Goal: Contribute content: Contribute content

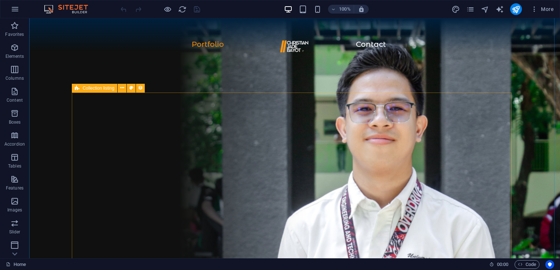
scroll to position [497, 0]
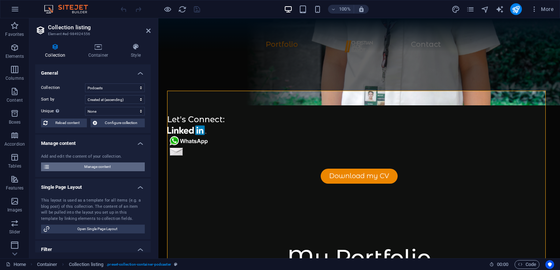
click at [99, 170] on span "Manage content" at bounding box center [97, 167] width 91 height 9
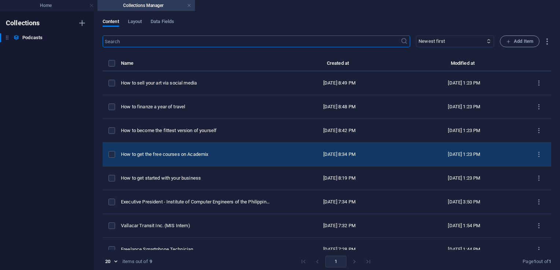
scroll to position [34, 0]
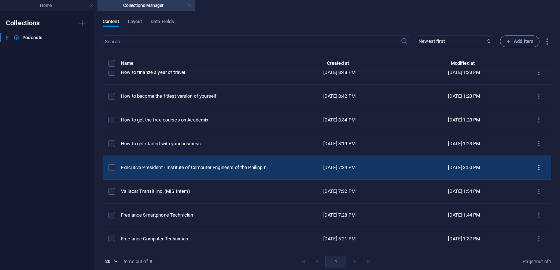
click at [536, 169] on icon "items list" at bounding box center [538, 168] width 7 height 7
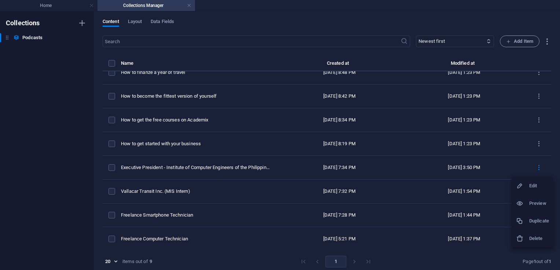
click at [531, 187] on h6 "Edit" at bounding box center [539, 186] width 20 height 9
select select "Education"
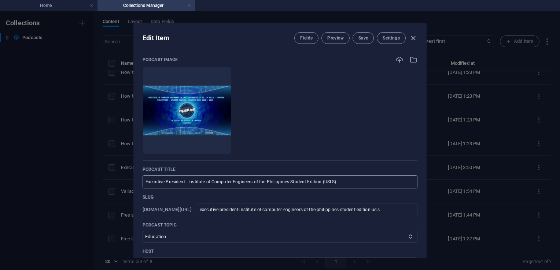
click at [357, 182] on input "Executive President - Institute of Computer Engineers of the Philippines Studen…" at bounding box center [280, 182] width 275 height 13
click at [344, 178] on input "Executive President - Institute of Computer Engineers of the Philippines Studen…" at bounding box center [280, 182] width 275 height 13
click at [328, 198] on p "Slug" at bounding box center [280, 198] width 275 height 6
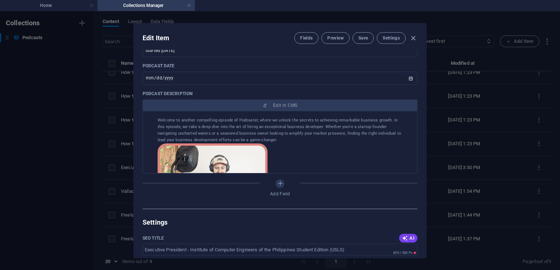
scroll to position [270, 0]
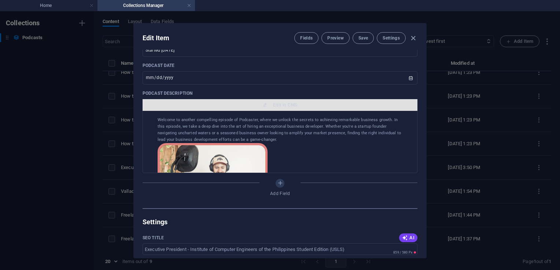
click at [276, 100] on button "Edit in CMS" at bounding box center [280, 105] width 275 height 12
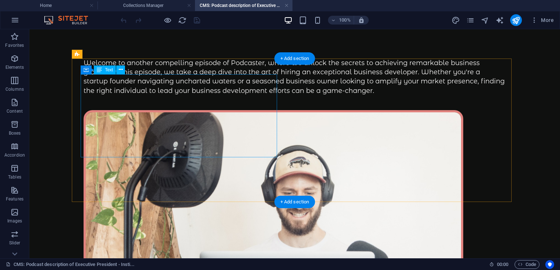
scroll to position [0, 0]
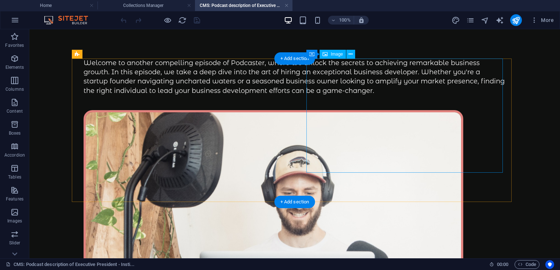
click at [390, 110] on figure at bounding box center [295, 220] width 422 height 220
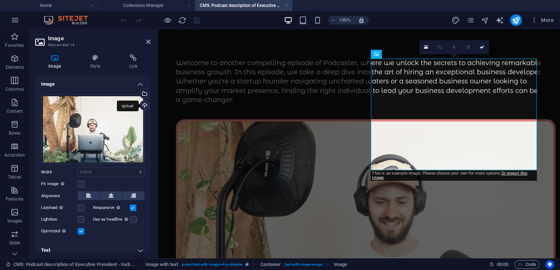
click at [141, 107] on div "Upload" at bounding box center [144, 106] width 11 height 11
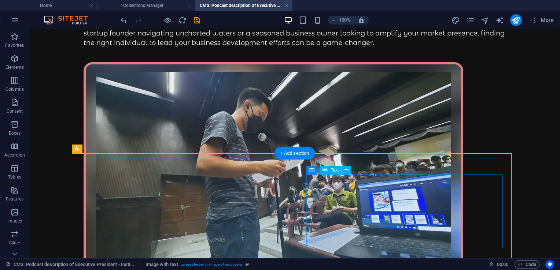
scroll to position [49, 0]
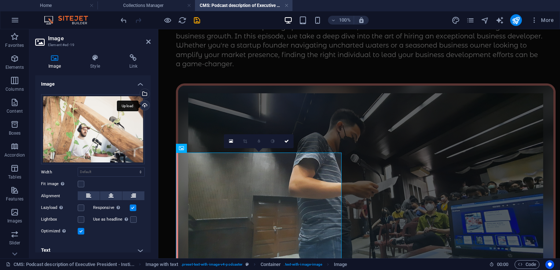
click at [141, 106] on div "Upload" at bounding box center [144, 106] width 11 height 11
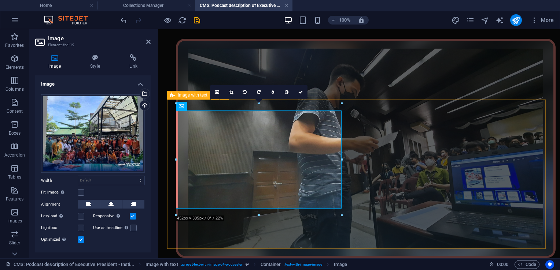
scroll to position [80, 0]
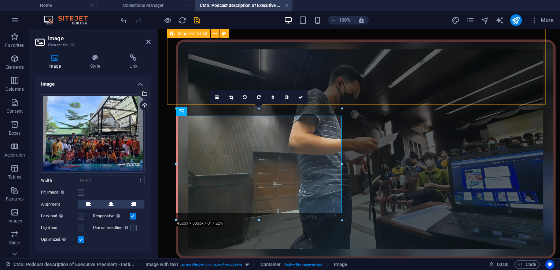
click at [361, 97] on div "Welcome to another compelling episode of Podcaster, where we unlock the secrets…" at bounding box center [359, 134] width 384 height 310
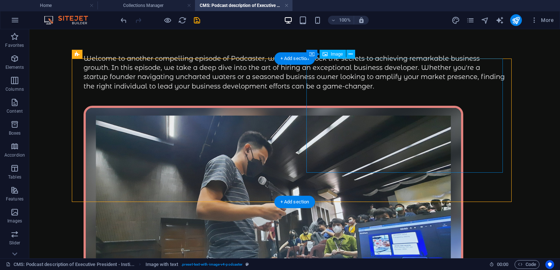
scroll to position [0, 0]
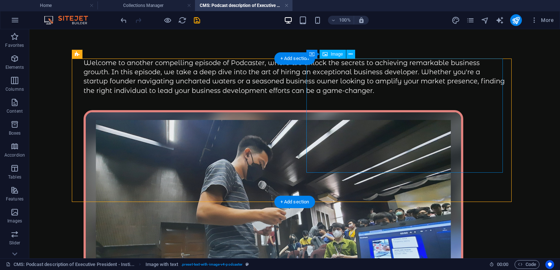
click at [309, 172] on figure at bounding box center [295, 219] width 422 height 219
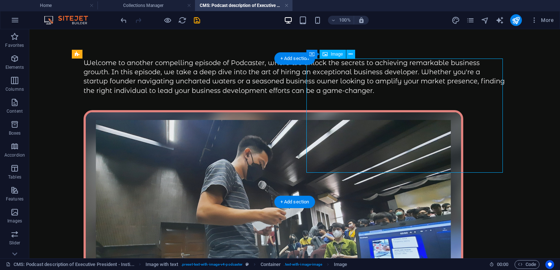
click at [309, 172] on figure at bounding box center [295, 219] width 422 height 219
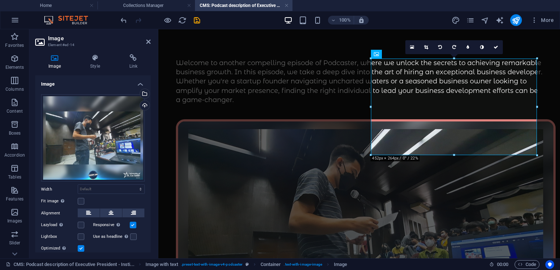
scroll to position [22, 0]
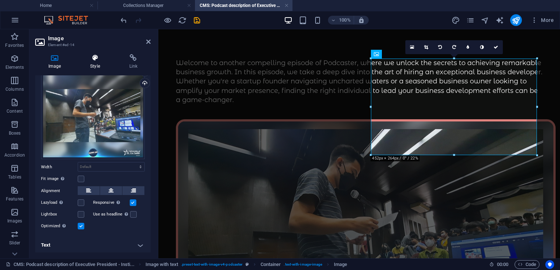
click at [98, 61] on icon at bounding box center [95, 57] width 36 height 7
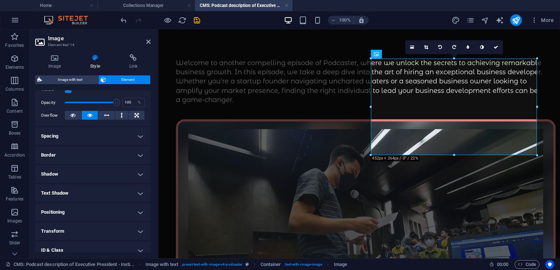
scroll to position [104, 0]
click at [72, 153] on h4 "Border" at bounding box center [92, 154] width 115 height 18
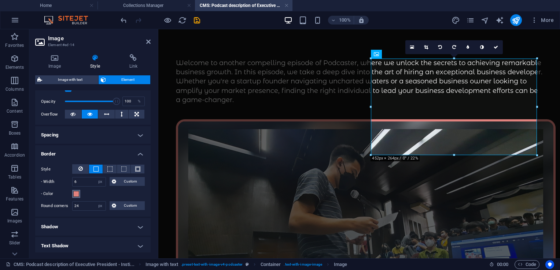
click at [77, 193] on span at bounding box center [76, 194] width 6 height 6
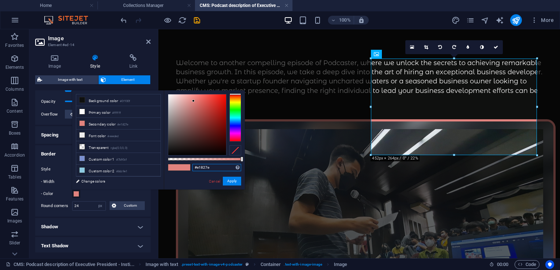
click at [208, 169] on input "#e1827e" at bounding box center [216, 167] width 49 height 7
paste input "rgba(0, 32, 61, 0.231)"
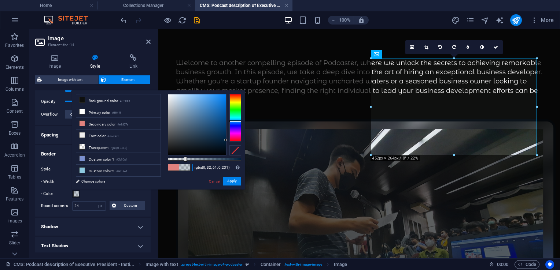
click at [215, 170] on input "rgba(0, 32, 61, 0.231)" at bounding box center [216, 167] width 49 height 7
paste input "#ec8600"
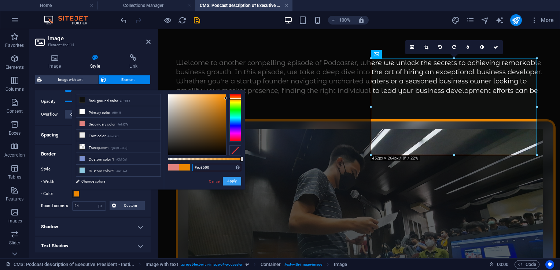
type input "#ec8600"
click at [235, 183] on button "Apply" at bounding box center [232, 181] width 18 height 9
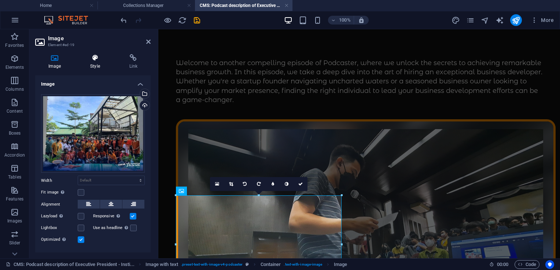
click at [102, 59] on icon at bounding box center [95, 57] width 36 height 7
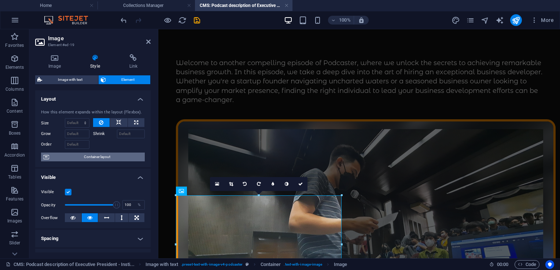
scroll to position [147, 0]
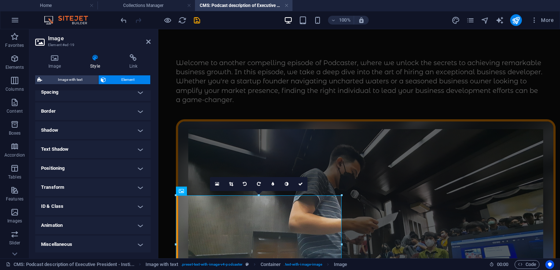
click at [62, 112] on h4 "Border" at bounding box center [92, 112] width 115 height 18
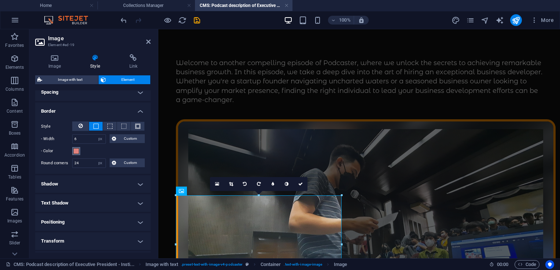
click at [75, 152] on span at bounding box center [76, 151] width 6 height 6
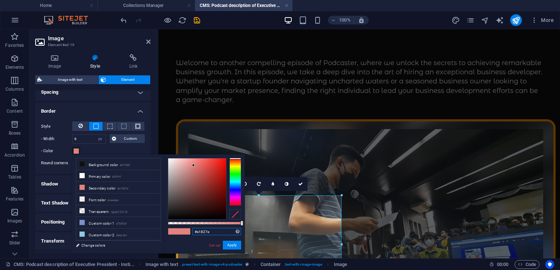
click at [207, 231] on input "#e1827e" at bounding box center [216, 231] width 49 height 7
paste input "c8600"
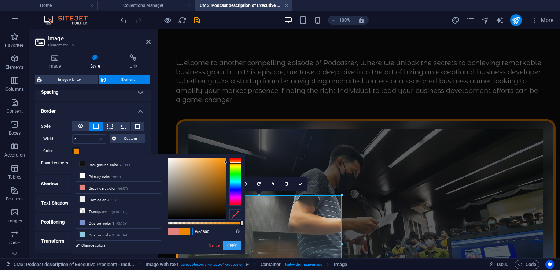
type input "#ec8600"
click at [237, 250] on button "Apply" at bounding box center [232, 245] width 18 height 9
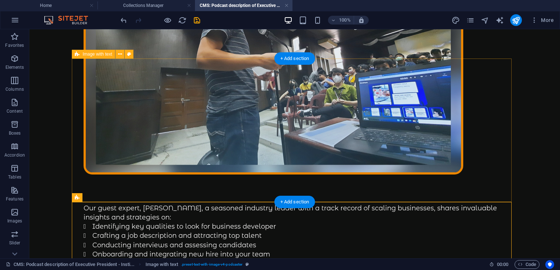
scroll to position [0, 0]
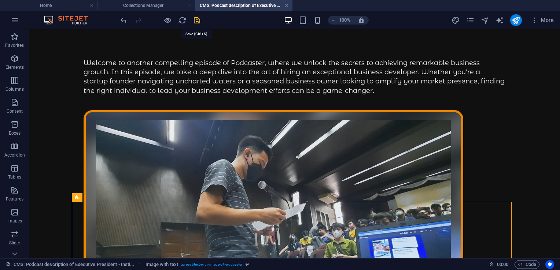
click at [195, 21] on icon "save" at bounding box center [197, 20] width 8 height 8
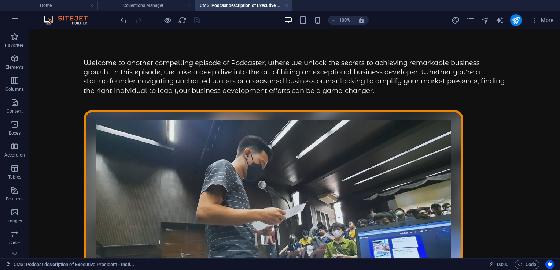
click at [288, 5] on link at bounding box center [286, 5] width 4 height 7
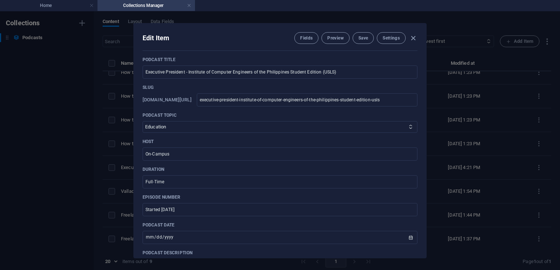
scroll to position [109, 0]
click at [342, 36] on span "Preview" at bounding box center [335, 38] width 16 height 6
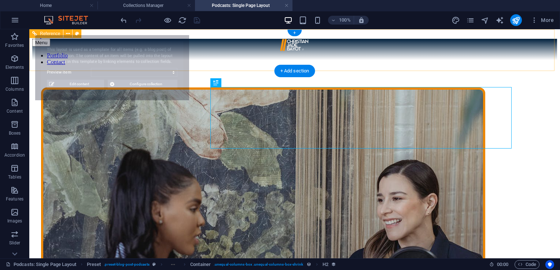
scroll to position [0, 0]
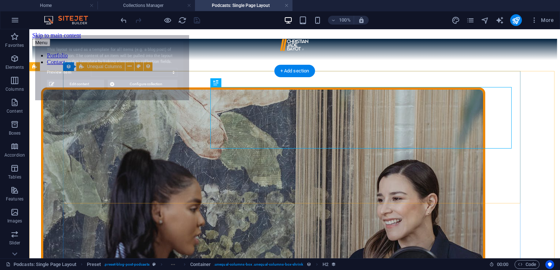
select select "68d8c655804c4166b0087078"
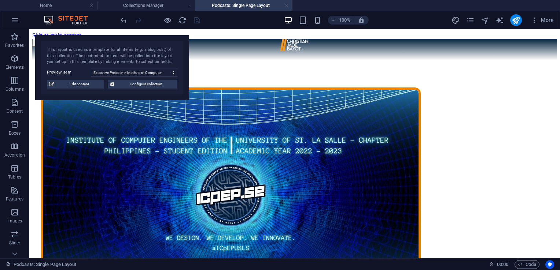
click at [286, 5] on link at bounding box center [286, 5] width 4 height 7
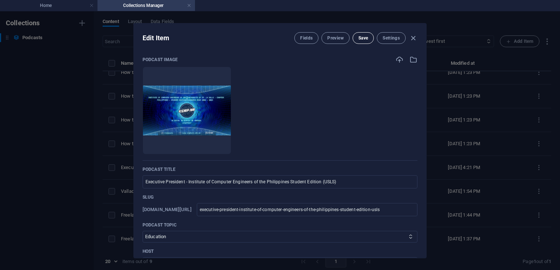
click at [365, 41] on button "Save" at bounding box center [363, 38] width 21 height 12
click at [413, 38] on icon "button" at bounding box center [413, 38] width 8 height 8
type input "[DATE]"
type input "executive-president-institute-of-computer-engineers-of-the-philippines-student-…"
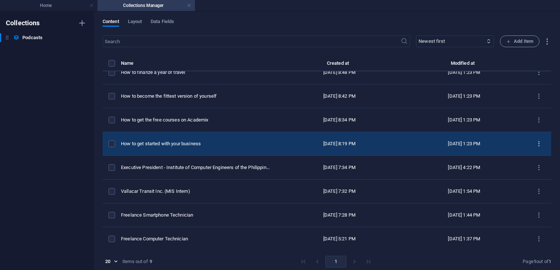
click at [535, 143] on icon "items list" at bounding box center [538, 144] width 7 height 7
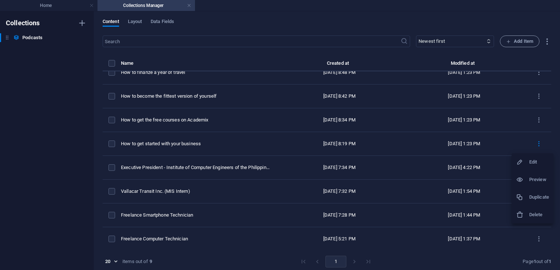
click at [528, 159] on div at bounding box center [522, 162] width 13 height 7
select select "Startup"
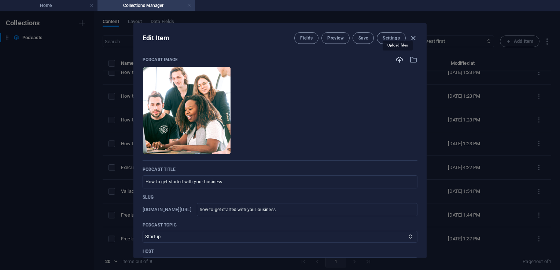
click at [395, 59] on icon "button" at bounding box center [399, 60] width 8 height 8
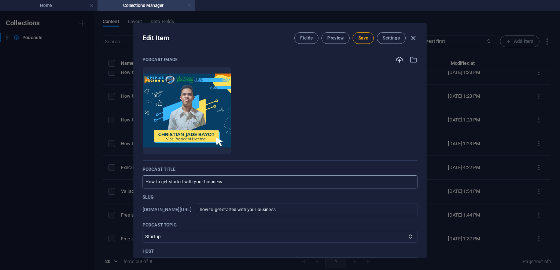
click at [252, 180] on input "How to get started with your business" at bounding box center [280, 182] width 275 height 13
type input "E"
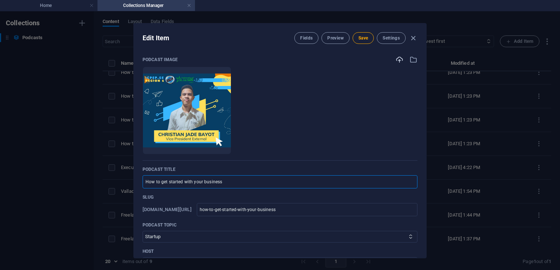
type input "e"
type input "Ex"
type input "ex"
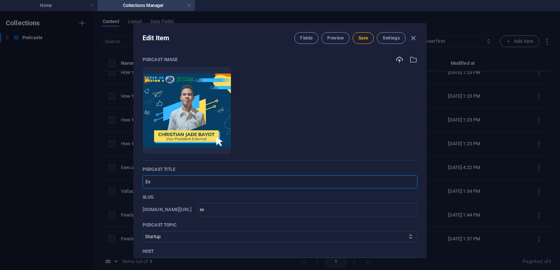
type input "Exe"
type input "exe"
type input "Exec"
type input "exec"
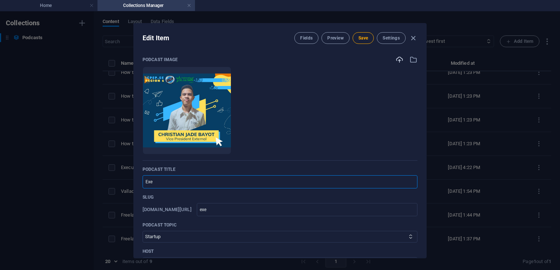
type input "exec"
type input "Execu"
type input "execu"
type input "Execut"
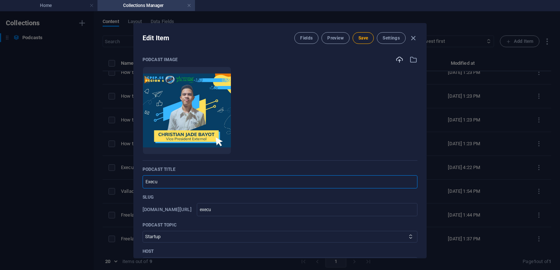
type input "execut"
type input "Executi"
type input "executi"
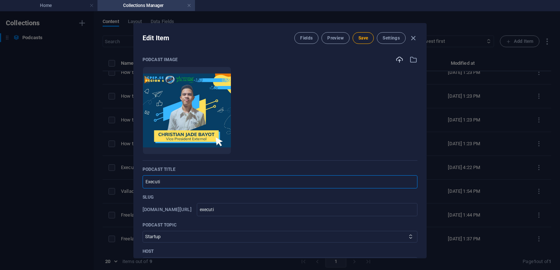
type input "Executiv"
type input "executiv"
type input "Executive"
type input "executive"
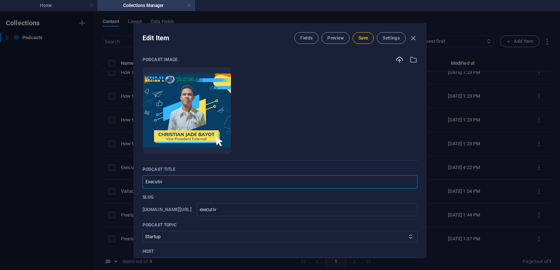
type input "executive"
type input "Executive V"
type input "executive-v"
type input "Executive Vi"
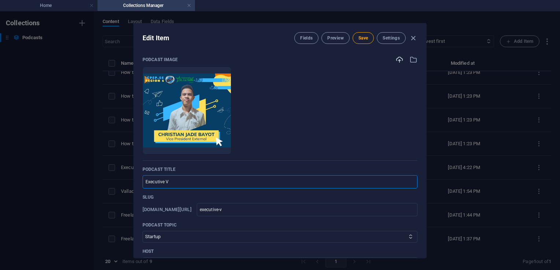
type input "executive-vi"
type input "Executive Vic"
type input "executive-vic"
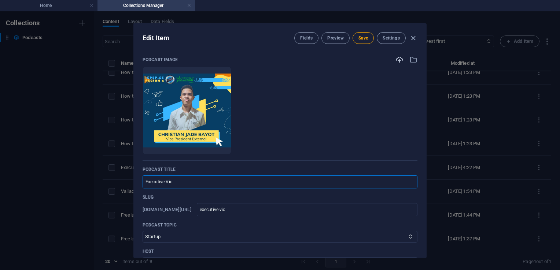
type input "Executive Vice"
type input "executive-vice"
type input "Executive Vic"
type input "executive-vic"
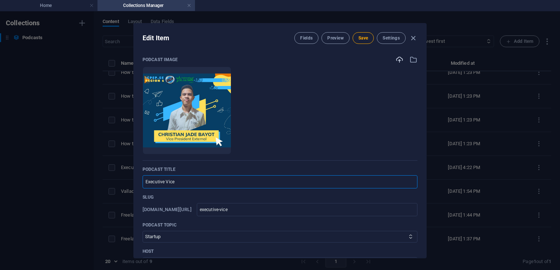
type input "executive-vic"
type input "Executive Vi"
type input "executive-vi"
type input "Executive V"
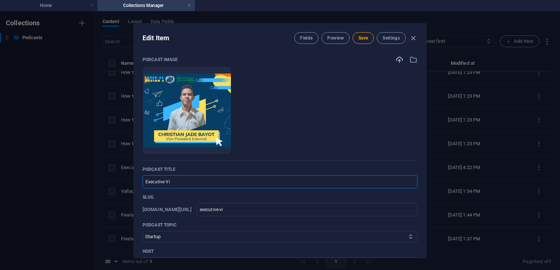
type input "executive-v"
type input "Executive"
type input "executive"
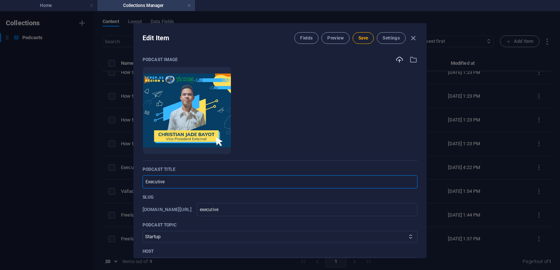
type input "Executiv"
type input "executiv"
type input "Executi"
type input "executi"
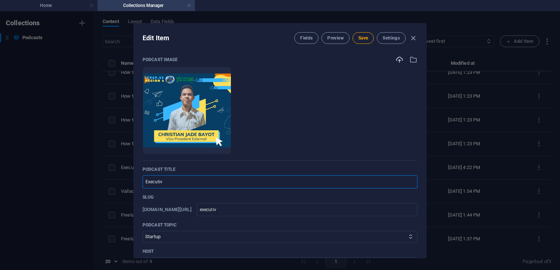
type input "executi"
type input "Exe"
type input "exe"
type input "Ex"
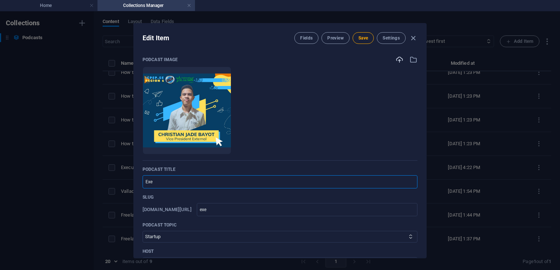
type input "ex"
type input "E"
type input "e"
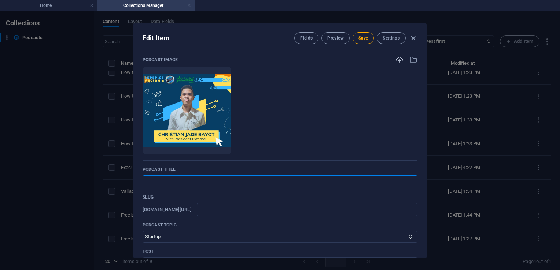
type input "V"
type input "v"
type input "Vi"
type input "vi"
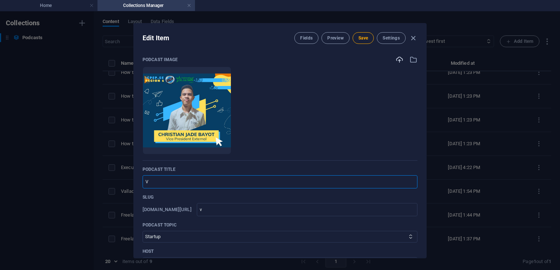
type input "vi"
type input "Vic"
type input "vic"
type input "Vice"
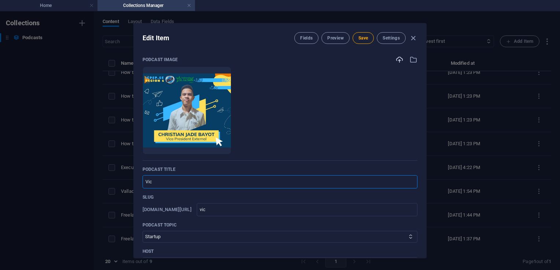
type input "vice"
type input "Vice P"
type input "vice-p"
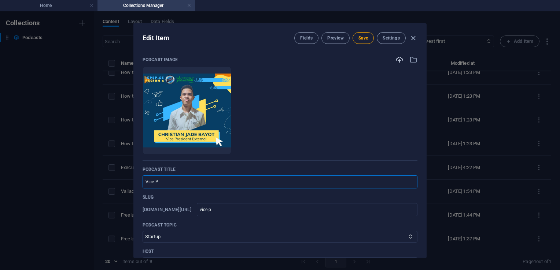
type input "Vice Pr"
type input "vice-pr"
type input "Vice Pre"
type input "vice-pre"
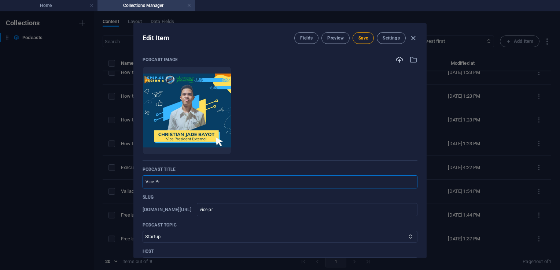
type input "vice-pre"
type input "Vice Pres"
type input "vice-pres"
type input "Vice Presi"
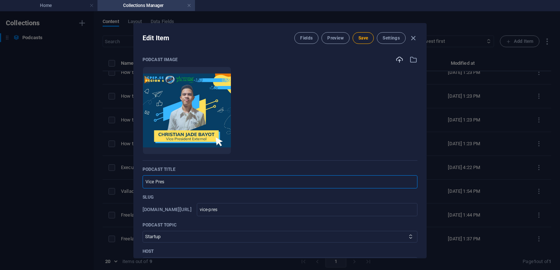
type input "vice-presi"
type input "Vice Presid"
type input "vice-presid"
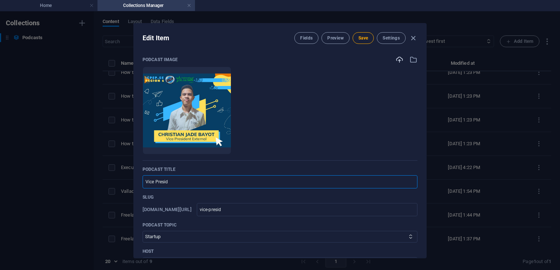
type input "Vice Preside"
type input "vice-preside"
type input "Vice Presiden"
type input "vice-presiden"
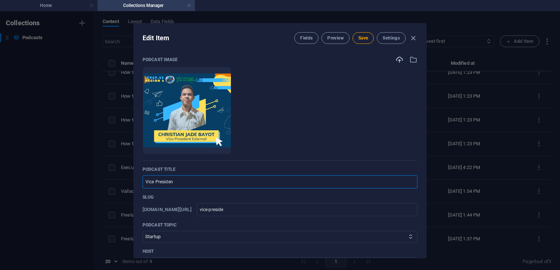
type input "vice-presiden"
type input "Vice President"
type input "vice-president"
type input "Vice President (E)"
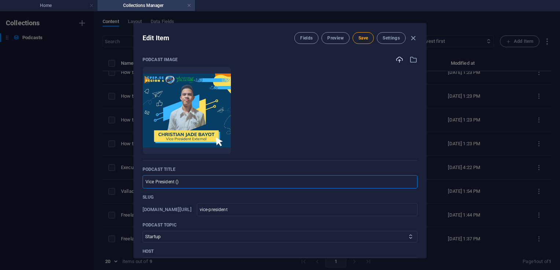
type input "vice-president-e"
type input "Vice President (Ex)"
type input "vice-president-ex"
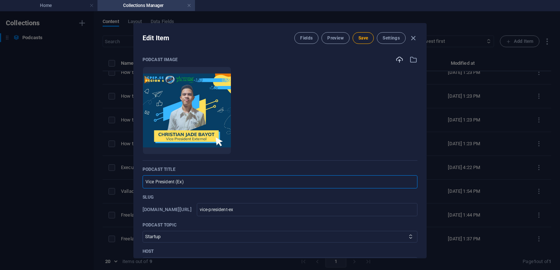
type input "Vice President (Ext)"
type input "vice-president-ext"
type input "Vice President (Exte)"
type input "vice-president-exte"
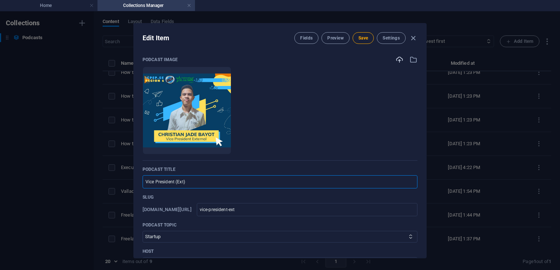
type input "vice-president-exte"
type input "Vice President (Exter)"
type input "vice-president-exter"
type input "Vice President (Extern)"
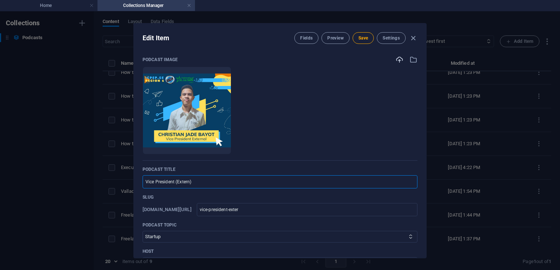
type input "vice-president-extern"
type input "Vice President (Externa)"
type input "vice-president-externa"
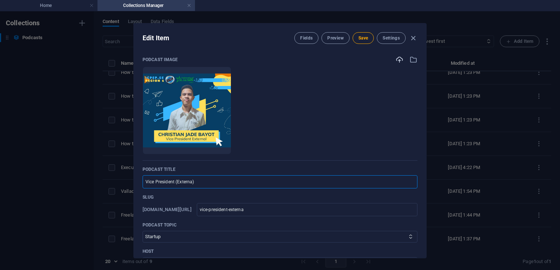
type input "Vice President (External)"
type input "vice-president-external"
type input "Vice President (External) - I"
type input "vice-president-external-i"
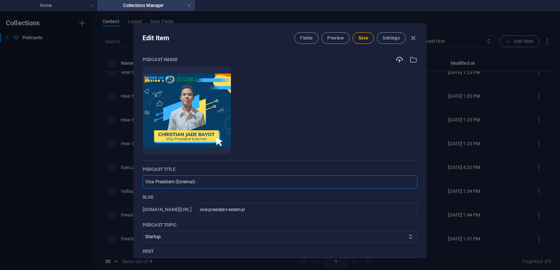
type input "vice-president-external-i"
type input "Vice President (External) - In"
type input "vice-president-external-in"
type input "Vice President (External) - Ins"
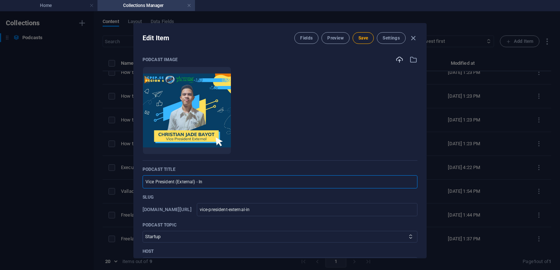
type input "vice-president-external-ins"
type input "Vice President (External) - Inst"
type input "vice-president-external-inst"
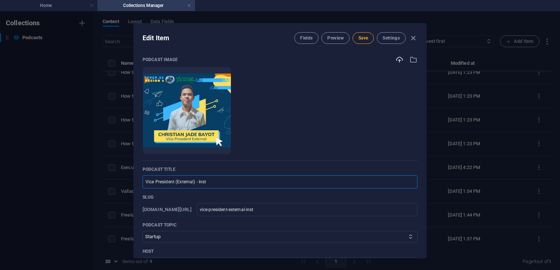
type input "Vice President (External) - Insti"
type input "vice-president-external-insti"
type input "Vice President (External) - Instit"
type input "vice-president-external-instit"
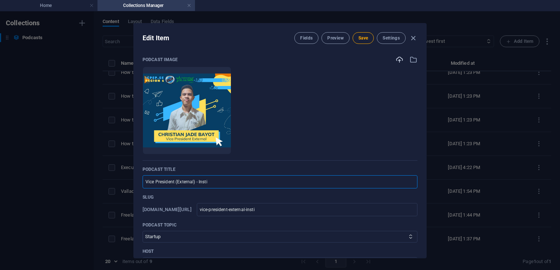
type input "vice-president-external-instit"
type input "Vice President (External) - Institu"
type input "vice-president-external-institu"
type input "Vice President (External) - Institut"
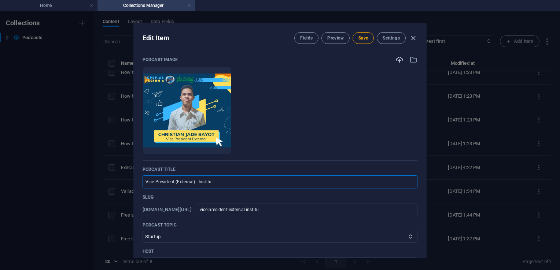
type input "vice-president-external-institut"
type input "Vice President (External) - Institute"
type input "vice-president-external-institute"
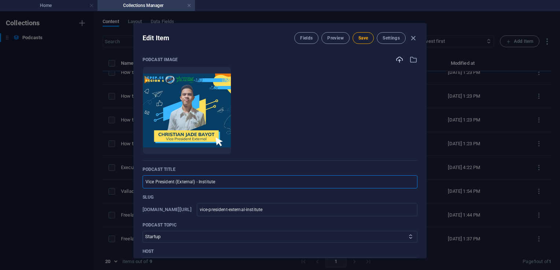
type input "Vice President (External) - Institute o"
type input "vice-president-external-institute-o"
type input "Vice President (External) - Institute of"
type input "vice-president-external-institute-of"
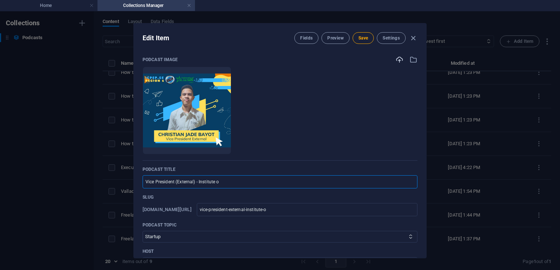
type input "vice-president-external-institute-of"
type input "Vice President (External) - Institute of C"
type input "vice-president-external-institute-of-c"
type input "Vice President (External) - Institute of Co"
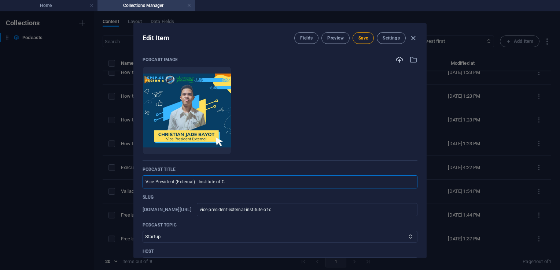
type input "vice-president-external-institute-of-co"
type input "Vice President (External) - Institute of Com"
type input "vice-president-external-institute-of-com"
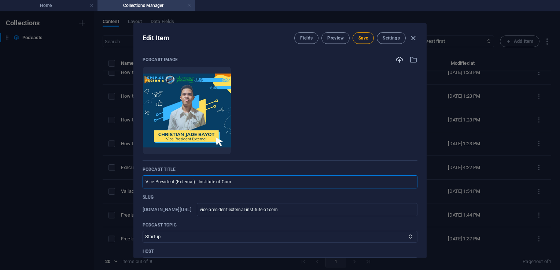
type input "Vice President (External) - Institute of Comp"
type input "vice-president-external-institute-of-comp"
type input "Vice President (External) - Institute of Compu"
type input "vice-president-external-institute-of-compu"
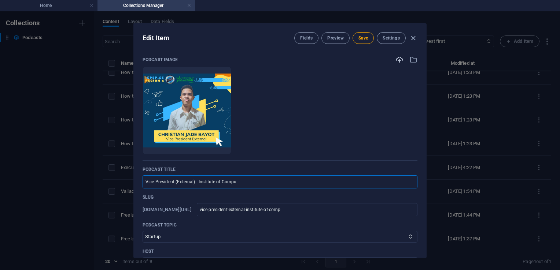
type input "vice-president-external-institute-of-compu"
type input "Vice President (External) - Institute of Comput"
type input "vice-president-external-institute-of-comput"
type input "Vice President (External) - Institute of Compute"
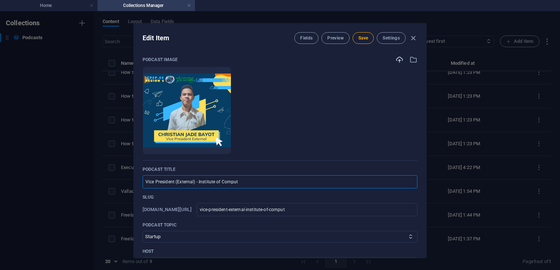
type input "vice-president-external-institute-of-compute"
type input "Vice President (External) - Institute of Computer"
type input "vice-president-external-institute-of-computer"
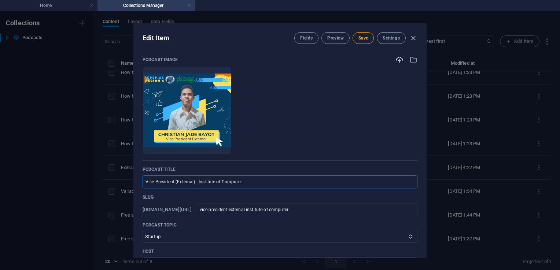
type input "Vice President (External) - Institute of Computer E"
type input "vice-president-external-institute-of-computer-e"
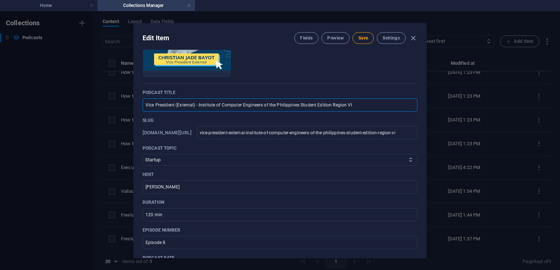
scroll to position [78, 0]
click at [180, 159] on select "Business Startup Education Sport Travel Art" at bounding box center [280, 160] width 275 height 12
click at [143, 154] on select "Business Startup Education Sport Travel Art" at bounding box center [280, 160] width 275 height 12
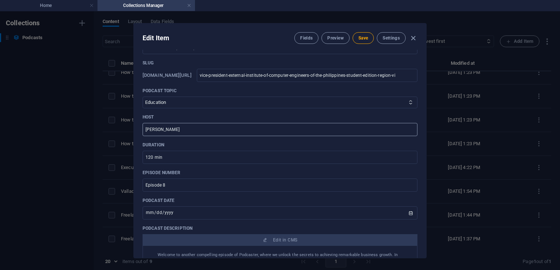
scroll to position [136, 0]
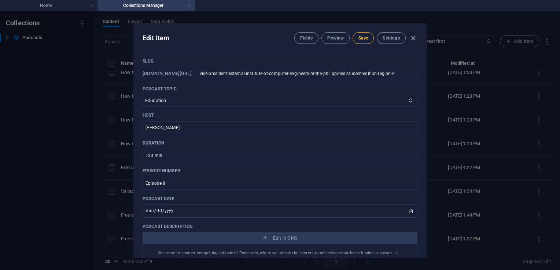
click at [366, 40] on span "Save" at bounding box center [363, 38] width 10 height 6
click at [417, 37] on div "Edit Item Fields Preview Save Settings" at bounding box center [280, 36] width 292 height 26
click at [413, 37] on icon "button" at bounding box center [413, 38] width 8 height 8
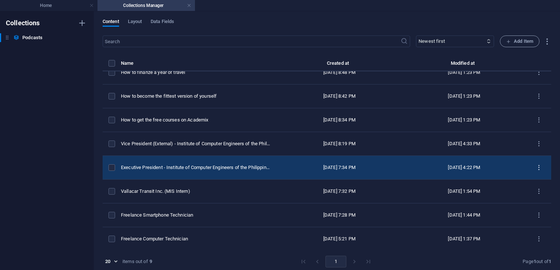
click at [535, 166] on icon "items list" at bounding box center [538, 168] width 7 height 7
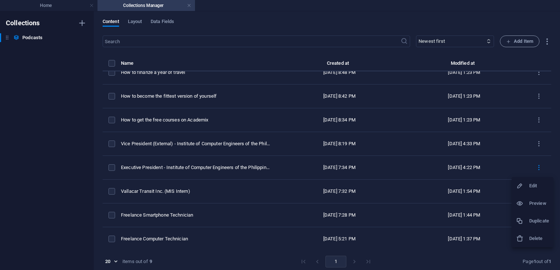
click at [532, 188] on h6 "Edit" at bounding box center [539, 186] width 20 height 9
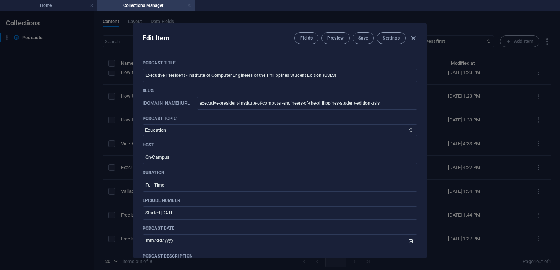
scroll to position [108, 0]
click at [180, 182] on input "Full-Time" at bounding box center [280, 183] width 275 height 13
click at [362, 40] on span "Save" at bounding box center [363, 38] width 10 height 6
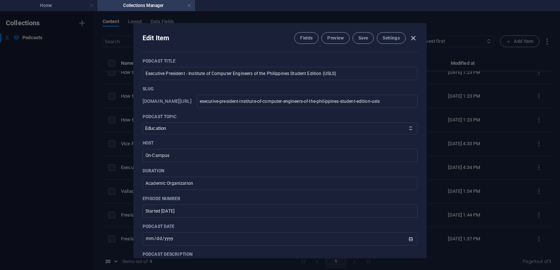
click at [411, 37] on icon "button" at bounding box center [413, 38] width 8 height 8
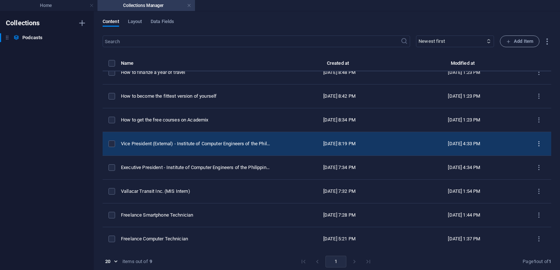
click at [538, 141] on icon "items list" at bounding box center [538, 144] width 7 height 7
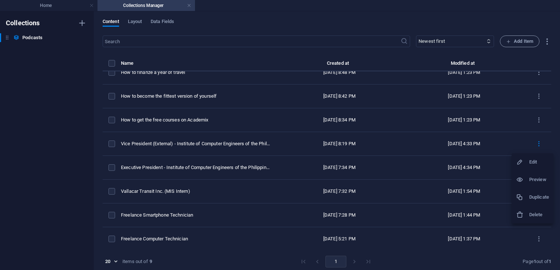
click at [538, 165] on h6 "Edit" at bounding box center [539, 162] width 20 height 9
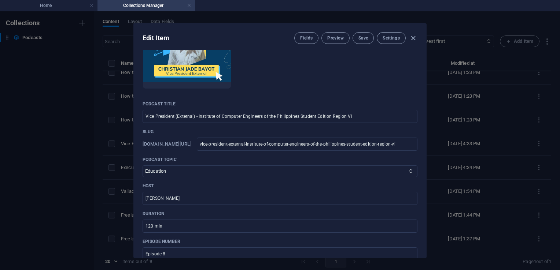
scroll to position [66, 0]
click at [217, 199] on input "[PERSON_NAME]" at bounding box center [280, 198] width 275 height 13
click at [173, 229] on input "120 min" at bounding box center [280, 225] width 275 height 13
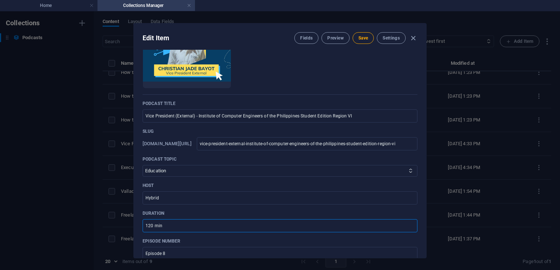
click at [173, 229] on input "120 min" at bounding box center [280, 225] width 275 height 13
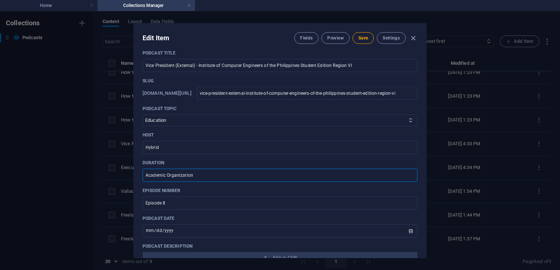
scroll to position [117, 0]
click at [175, 202] on input "Episode 8" at bounding box center [280, 202] width 275 height 13
click at [204, 228] on input "[DATE]" at bounding box center [280, 230] width 275 height 13
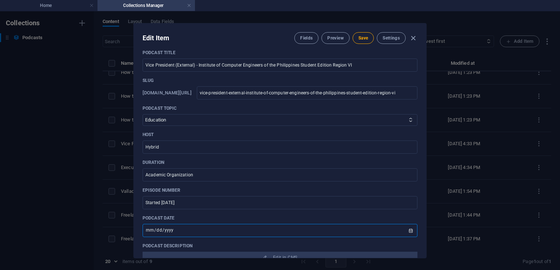
click at [409, 232] on input "[DATE]" at bounding box center [280, 230] width 275 height 13
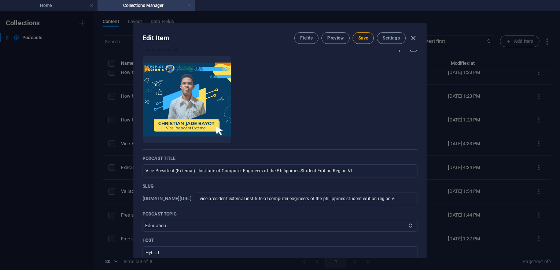
scroll to position [0, 0]
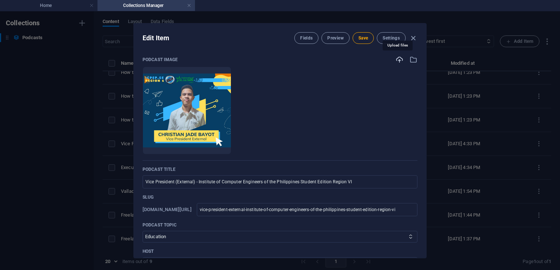
click at [399, 60] on icon "button" at bounding box center [399, 60] width 8 height 8
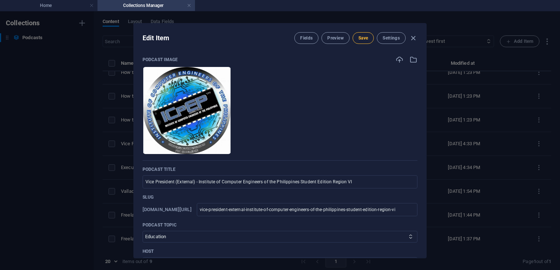
click at [366, 38] on span "Save" at bounding box center [363, 38] width 10 height 6
click at [334, 41] on button "Preview" at bounding box center [335, 38] width 28 height 12
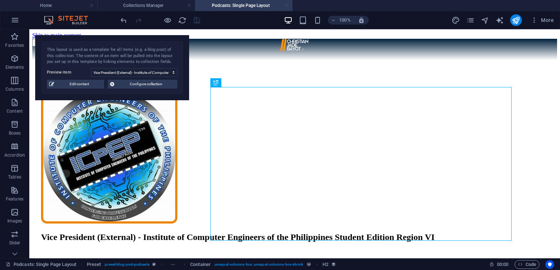
click at [286, 6] on link at bounding box center [286, 5] width 4 height 7
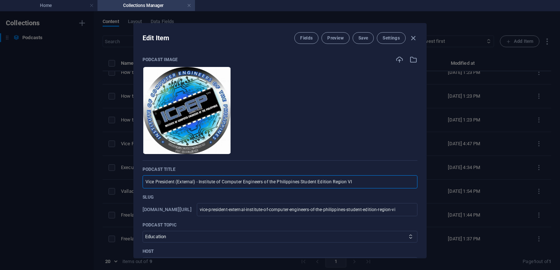
click at [197, 183] on input "Vice President (External) - Institute of Computer Engineers of the Philippines …" at bounding box center [280, 182] width 275 height 13
click at [315, 185] on input "Institute of Computer Engineers of the Philippines Student Edition Region VI" at bounding box center [280, 182] width 275 height 13
click at [365, 38] on span "Save" at bounding box center [363, 38] width 10 height 6
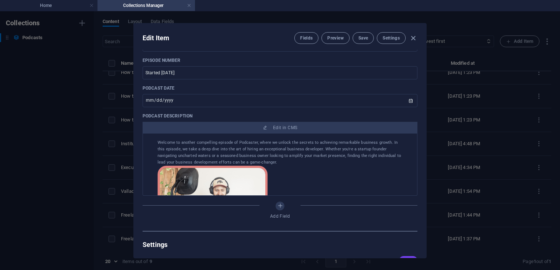
scroll to position [246, 0]
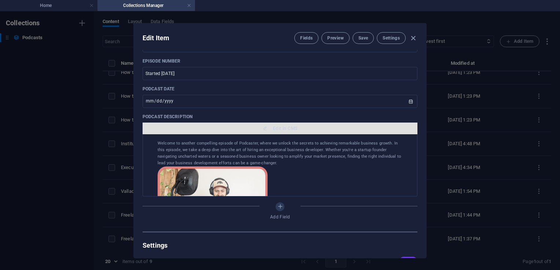
click at [291, 128] on span "Edit in CMS" at bounding box center [285, 129] width 24 height 6
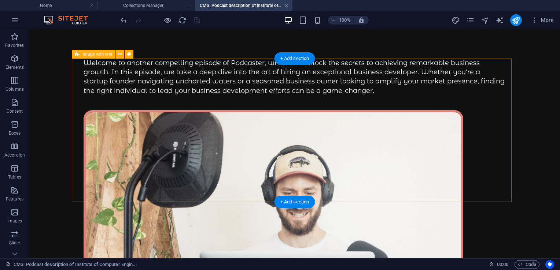
scroll to position [0, 0]
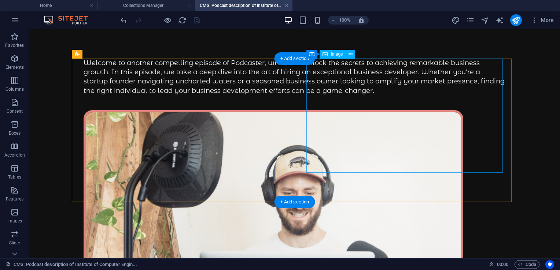
click at [392, 110] on figure at bounding box center [295, 220] width 422 height 220
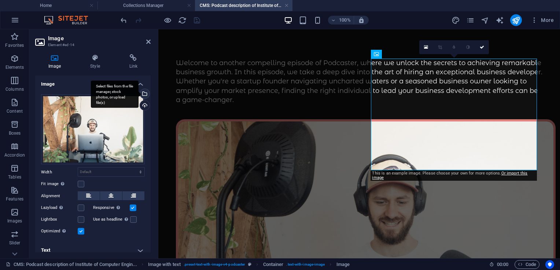
click at [146, 92] on div "Select files from the file manager, stock photos, or upload file(s)" at bounding box center [144, 94] width 11 height 11
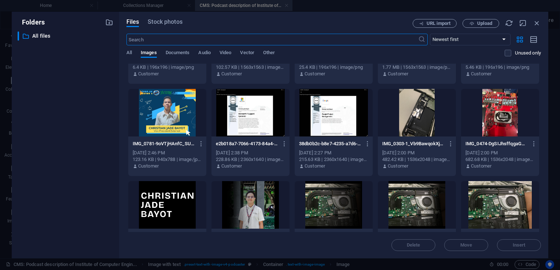
scroll to position [806, 0]
click at [174, 129] on div at bounding box center [167, 113] width 78 height 48
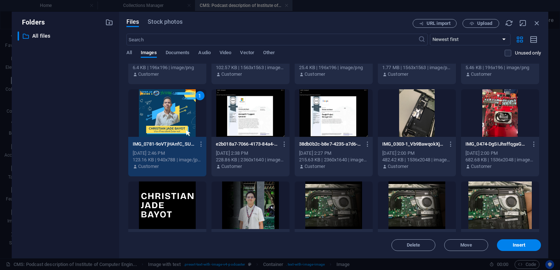
click at [174, 129] on div "1" at bounding box center [167, 113] width 78 height 48
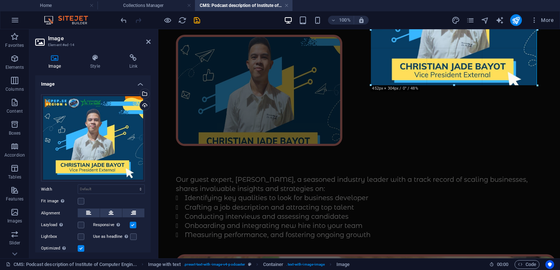
scroll to position [85, 0]
drag, startPoint x: 454, startPoint y: 77, endPoint x: 454, endPoint y: 93, distance: 15.8
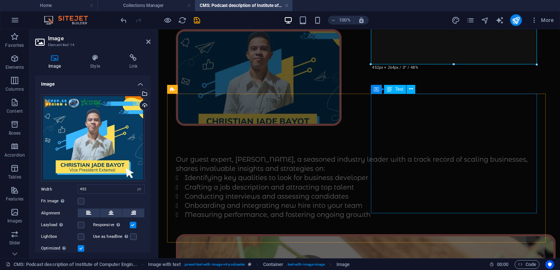
scroll to position [91, 0]
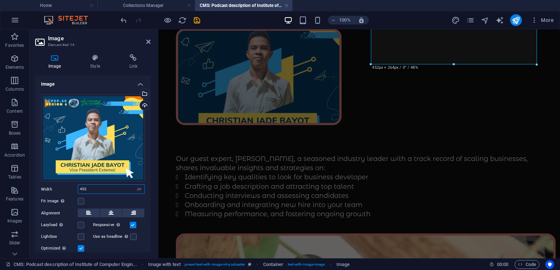
click at [107, 192] on input "452" at bounding box center [111, 189] width 66 height 9
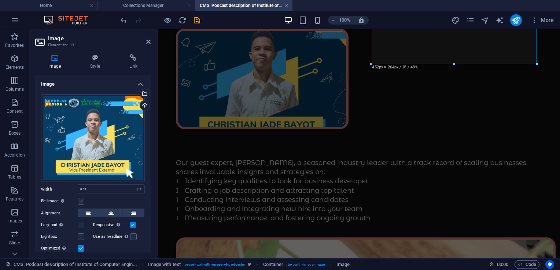
click at [82, 199] on label at bounding box center [81, 201] width 7 height 7
click at [0, 0] on input "Fit image Automatically fit image to a fixed width and height" at bounding box center [0, 0] width 0 height 0
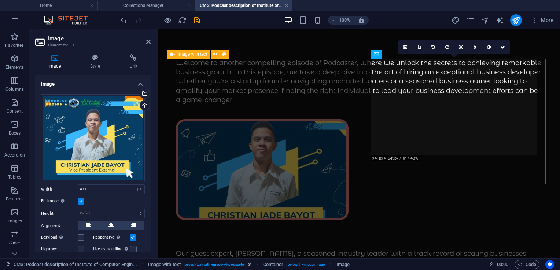
scroll to position [0, 0]
click at [453, 136] on figure at bounding box center [359, 169] width 366 height 101
click at [101, 186] on input "471" at bounding box center [111, 189] width 66 height 9
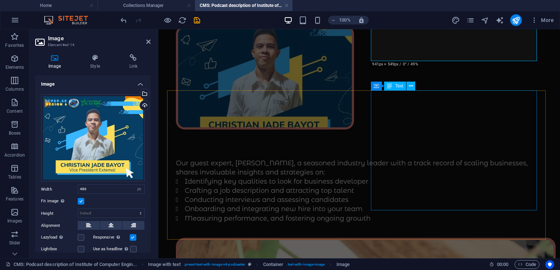
scroll to position [95, 0]
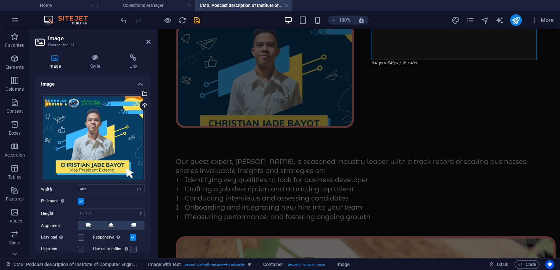
click at [81, 200] on label at bounding box center [81, 201] width 7 height 7
click at [0, 0] on input "Fit image Automatically fit image to a fixed width and height" at bounding box center [0, 0] width 0 height 0
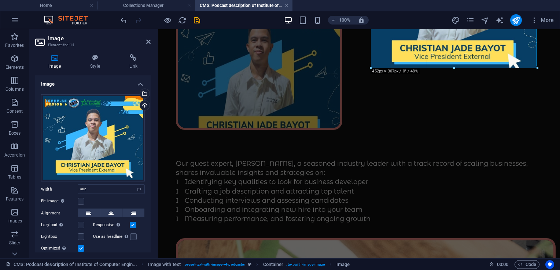
scroll to position [103, 0]
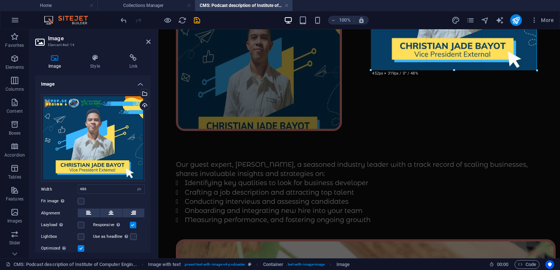
drag, startPoint x: 452, startPoint y: 59, endPoint x: 451, endPoint y: 77, distance: 18.7
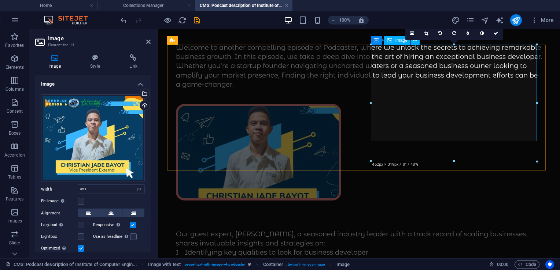
scroll to position [13, 0]
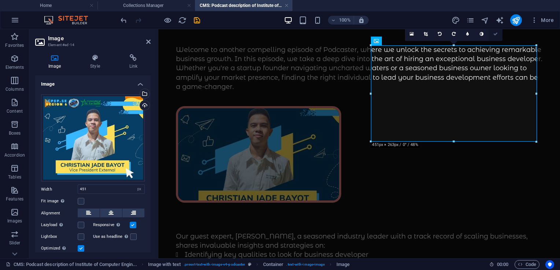
click at [497, 34] on icon at bounding box center [495, 34] width 4 height 4
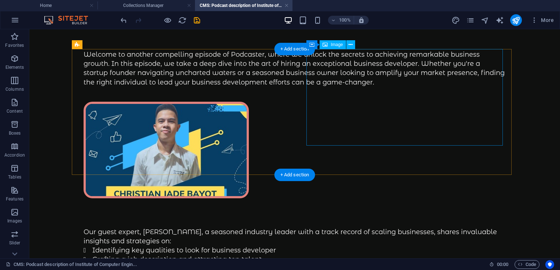
scroll to position [9, 0]
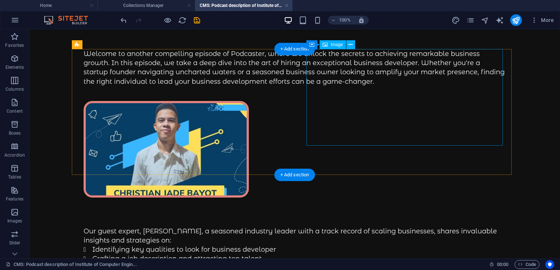
click at [414, 102] on figure at bounding box center [295, 149] width 422 height 97
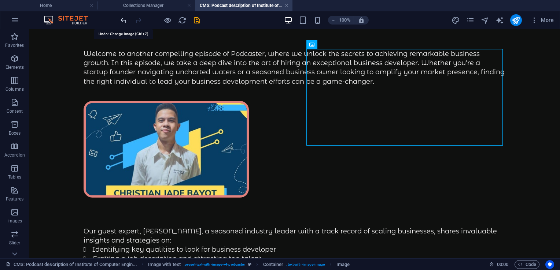
click at [125, 21] on icon "undo" at bounding box center [123, 20] width 8 height 8
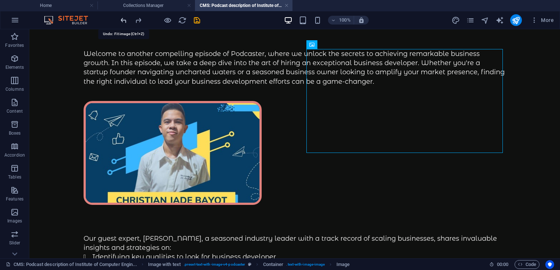
click at [125, 21] on icon "undo" at bounding box center [123, 20] width 8 height 8
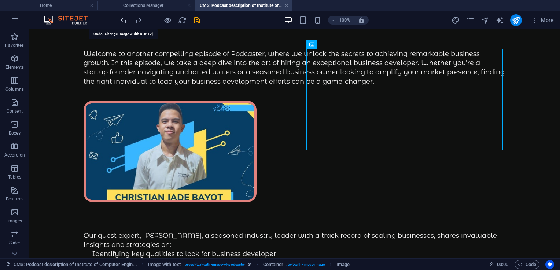
click at [125, 21] on icon "undo" at bounding box center [123, 20] width 8 height 8
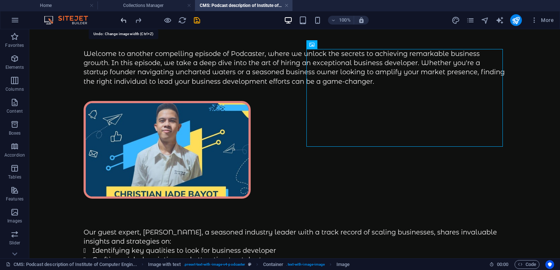
click at [125, 21] on icon "undo" at bounding box center [123, 20] width 8 height 8
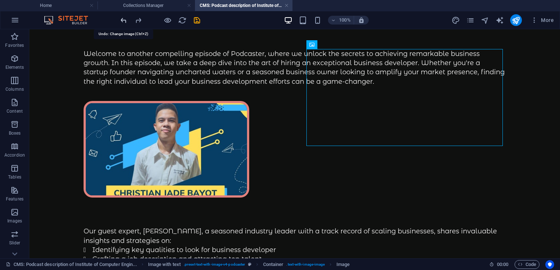
click at [125, 21] on icon "undo" at bounding box center [123, 20] width 8 height 8
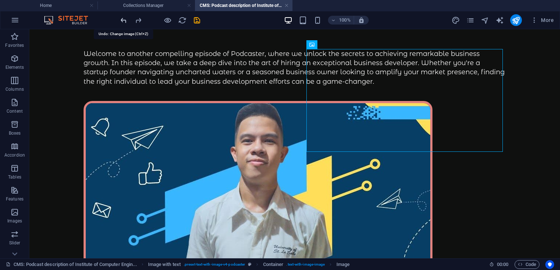
click at [125, 21] on icon "undo" at bounding box center [123, 20] width 8 height 8
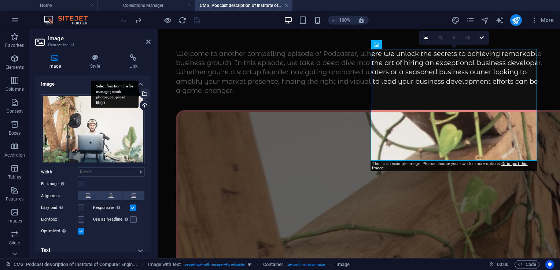
click at [139, 95] on div "Select files from the file manager, stock photos, or upload file(s)" at bounding box center [115, 94] width 48 height 27
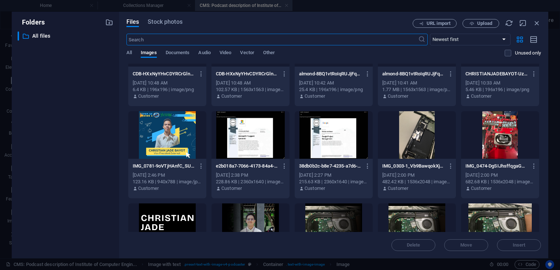
scroll to position [784, 0]
click at [155, 131] on div at bounding box center [167, 135] width 78 height 48
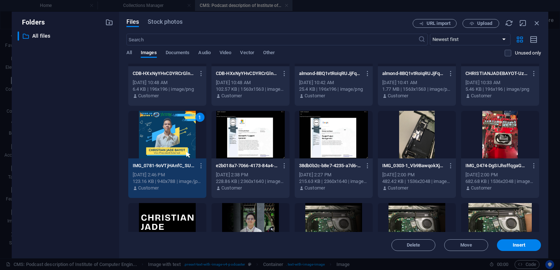
click at [155, 131] on div "1" at bounding box center [167, 135] width 78 height 48
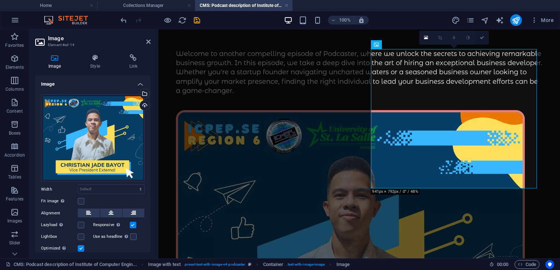
click at [481, 38] on icon at bounding box center [482, 38] width 4 height 4
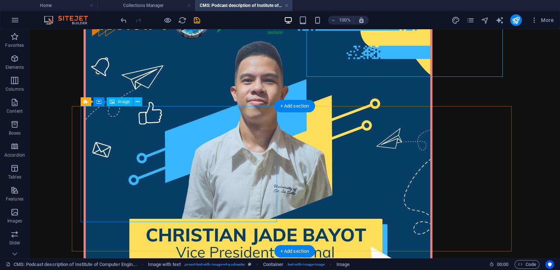
scroll to position [143, 0]
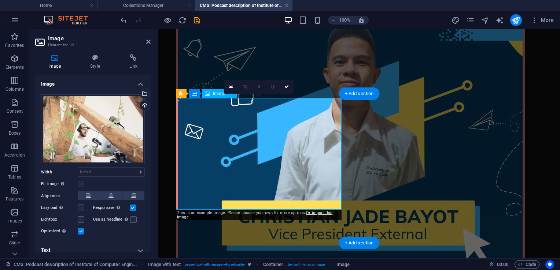
scroll to position [133, 0]
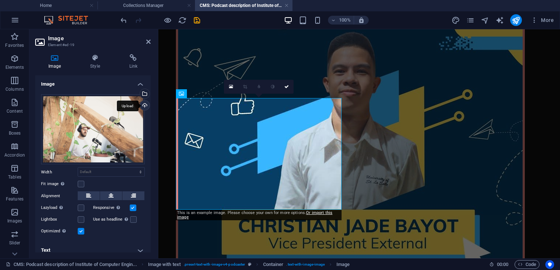
click at [143, 107] on div "Upload" at bounding box center [144, 106] width 11 height 11
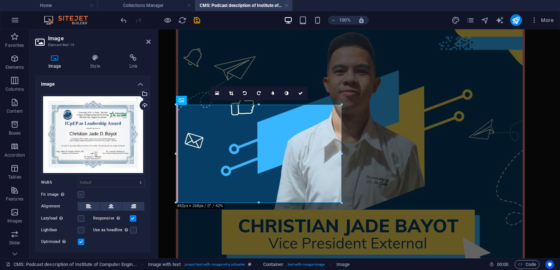
click at [81, 195] on label at bounding box center [81, 195] width 7 height 7
click at [0, 0] on input "Fit image Automatically fit image to a fixed width and height" at bounding box center [0, 0] width 0 height 0
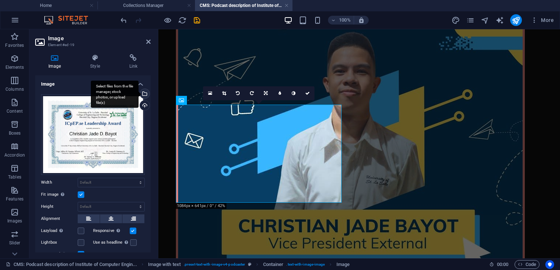
click at [143, 93] on div "Select files from the file manager, stock photos, or upload file(s)" at bounding box center [144, 94] width 11 height 11
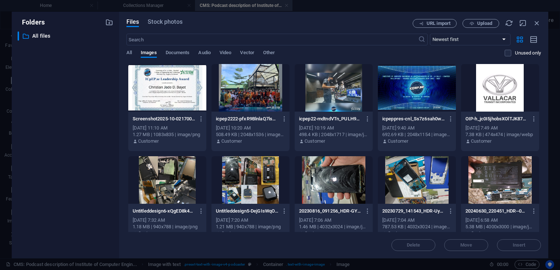
click at [165, 97] on div at bounding box center [167, 88] width 78 height 48
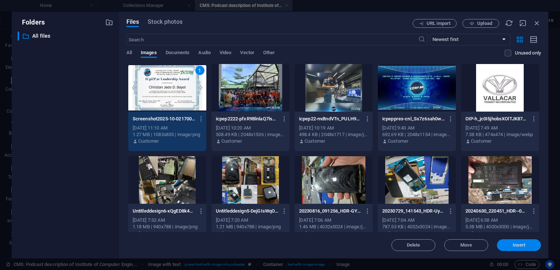
click at [517, 245] on span "Insert" at bounding box center [519, 245] width 13 height 4
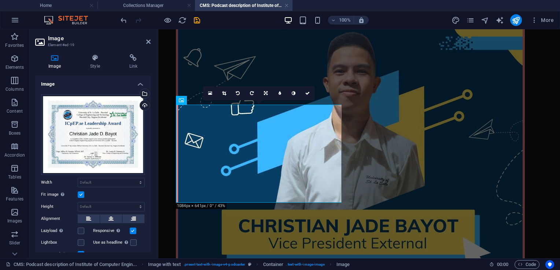
click at [81, 192] on label at bounding box center [81, 195] width 7 height 7
click at [0, 0] on input "Fit image Automatically fit image to a fixed width and height" at bounding box center [0, 0] width 0 height 0
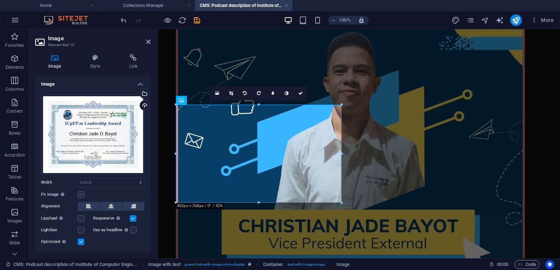
click at [82, 195] on label at bounding box center [81, 195] width 7 height 7
click at [0, 0] on input "Fit image Automatically fit image to a fixed width and height" at bounding box center [0, 0] width 0 height 0
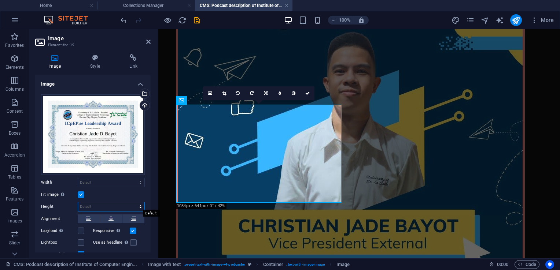
click at [108, 206] on select "Default auto px" at bounding box center [111, 207] width 66 height 9
click at [133, 203] on select "Default auto px" at bounding box center [111, 207] width 66 height 9
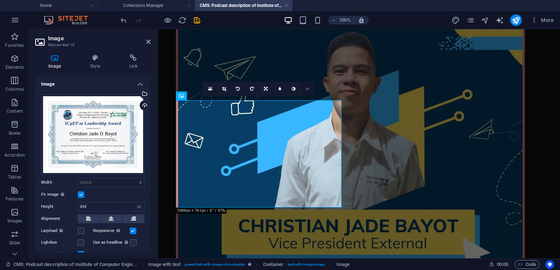
click at [306, 87] on icon at bounding box center [307, 89] width 4 height 4
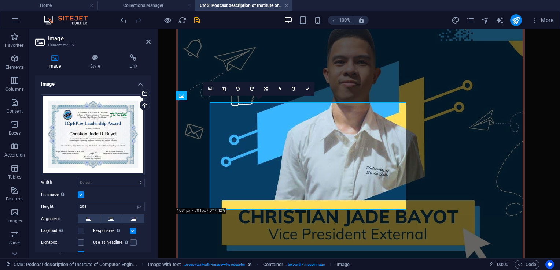
scroll to position [133, 0]
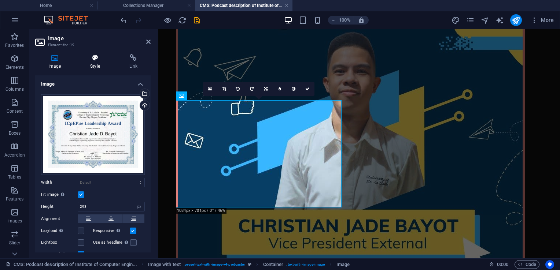
click at [92, 54] on icon at bounding box center [95, 57] width 36 height 7
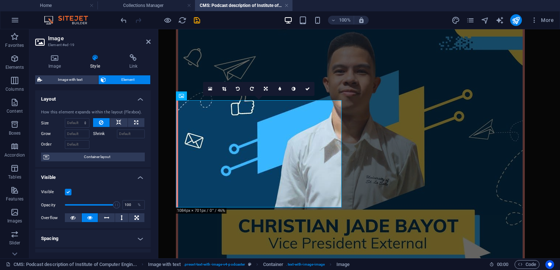
scroll to position [80, 0]
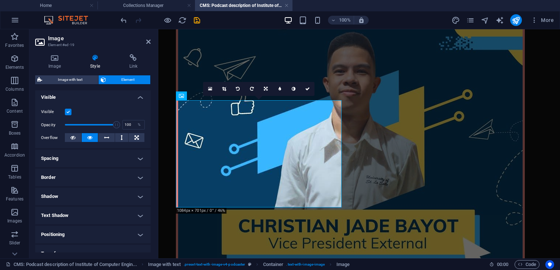
click at [72, 183] on h4 "Border" at bounding box center [92, 178] width 115 height 18
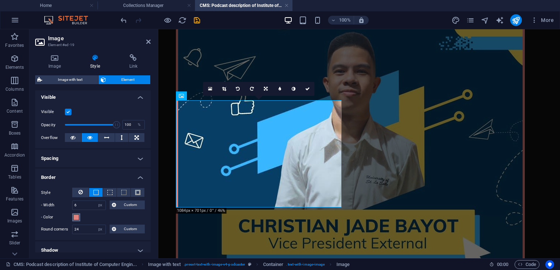
click at [76, 219] on span at bounding box center [76, 218] width 6 height 6
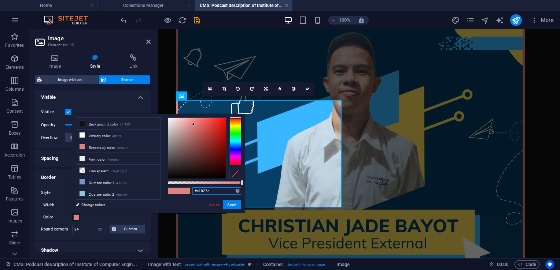
click at [209, 193] on input "#e1827e" at bounding box center [216, 191] width 49 height 7
paste input "c8600"
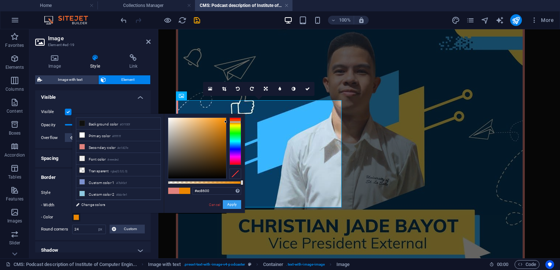
click at [232, 204] on button "Apply" at bounding box center [232, 204] width 18 height 9
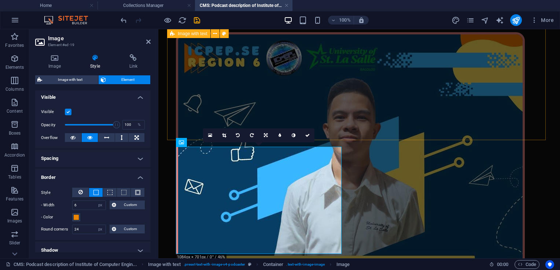
scroll to position [86, 0]
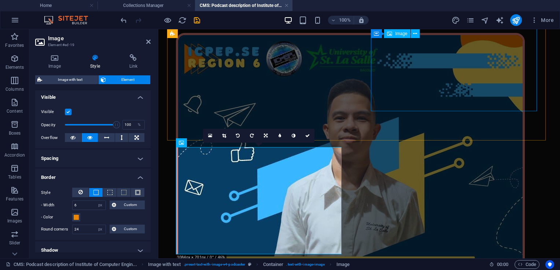
click at [374, 110] on figure at bounding box center [359, 179] width 366 height 293
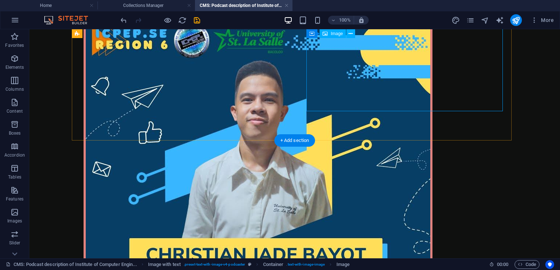
click at [309, 108] on figure at bounding box center [295, 161] width 422 height 293
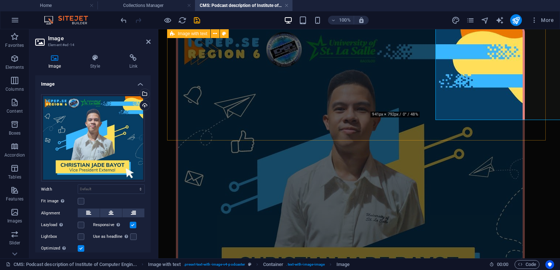
scroll to position [86, 0]
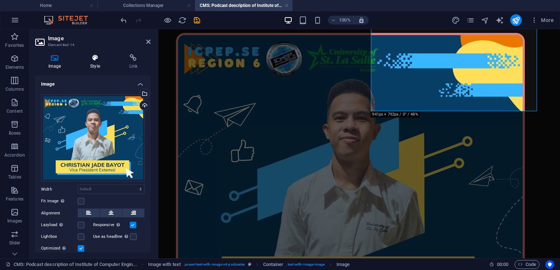
click at [93, 56] on icon at bounding box center [95, 57] width 36 height 7
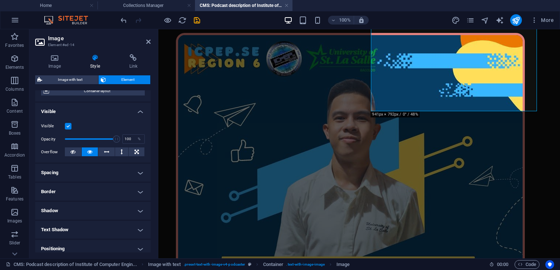
scroll to position [67, 0]
click at [80, 190] on h4 "Border" at bounding box center [92, 191] width 115 height 18
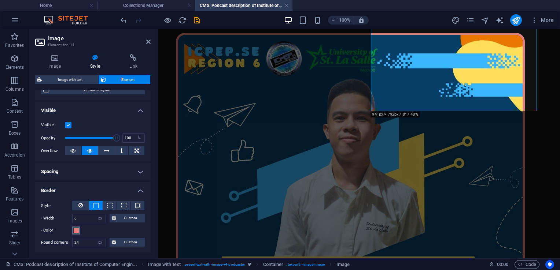
click at [76, 232] on span at bounding box center [76, 231] width 6 height 6
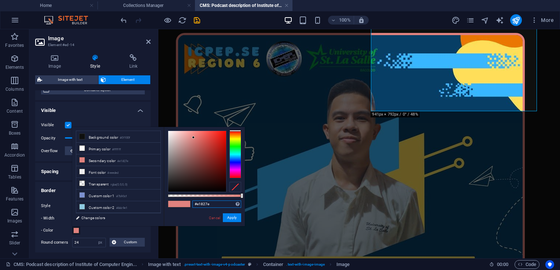
click at [210, 202] on input "#e1827e" at bounding box center [216, 204] width 49 height 7
paste input "c8600"
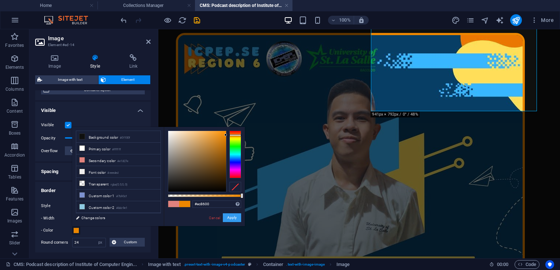
click at [233, 218] on button "Apply" at bounding box center [232, 218] width 18 height 9
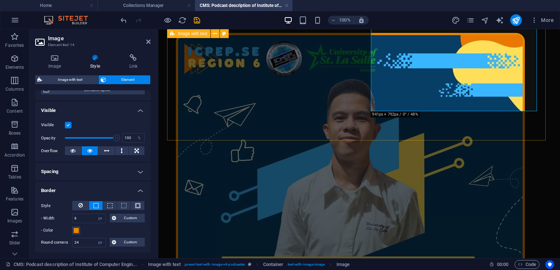
scroll to position [193, 0]
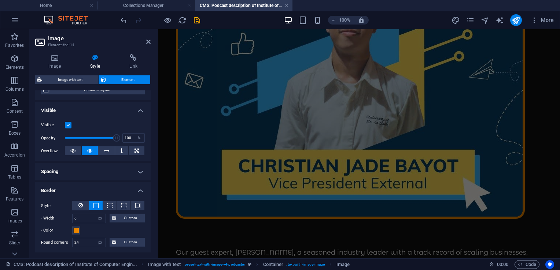
click at [150, 45] on header "Image Element #ed-14" at bounding box center [92, 38] width 115 height 19
click at [149, 42] on icon at bounding box center [148, 42] width 4 height 6
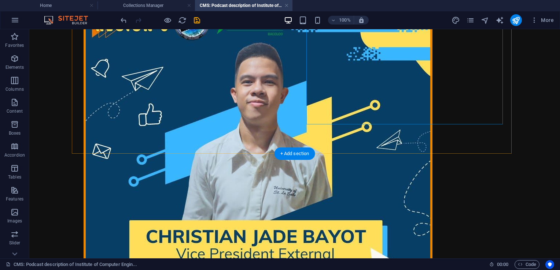
scroll to position [180, 0]
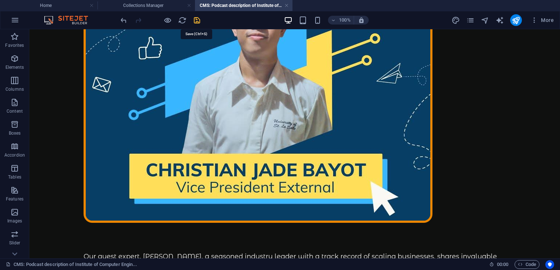
click at [198, 21] on icon "save" at bounding box center [197, 20] width 8 height 8
click at [287, 6] on link at bounding box center [286, 5] width 4 height 7
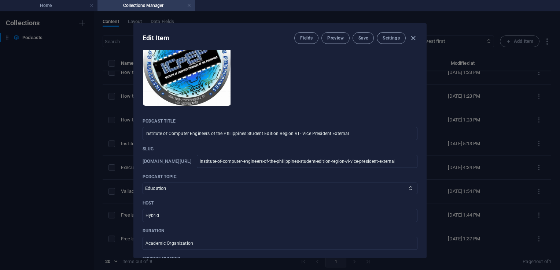
scroll to position [0, 0]
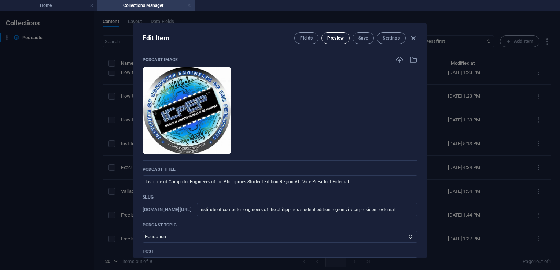
click at [334, 37] on span "Preview" at bounding box center [335, 38] width 16 height 6
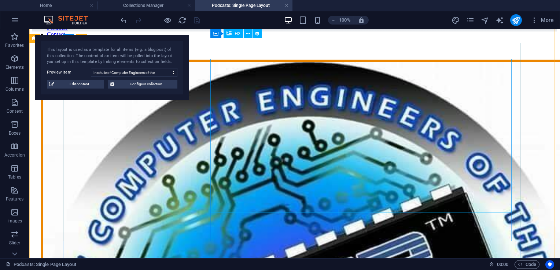
scroll to position [21, 0]
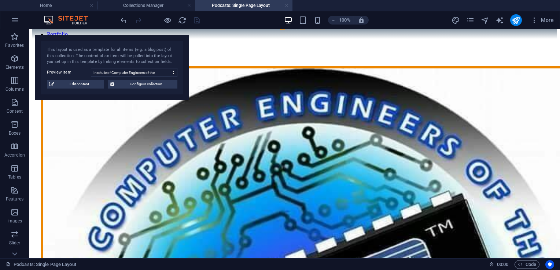
click at [286, 7] on link at bounding box center [286, 5] width 4 height 7
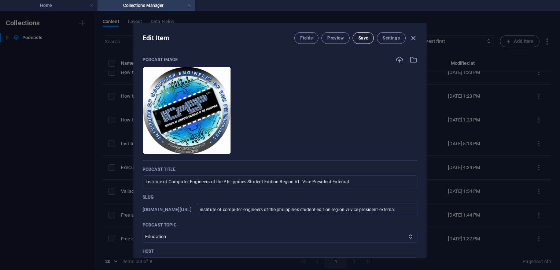
click at [366, 37] on span "Save" at bounding box center [363, 38] width 10 height 6
click at [409, 37] on icon "button" at bounding box center [413, 38] width 8 height 8
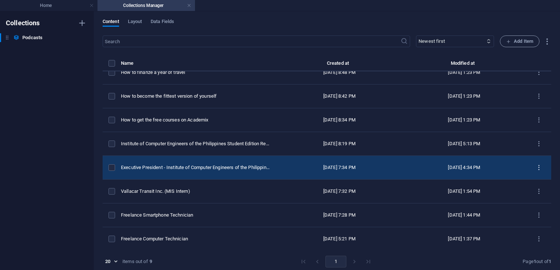
click at [536, 166] on icon "items list" at bounding box center [538, 168] width 7 height 7
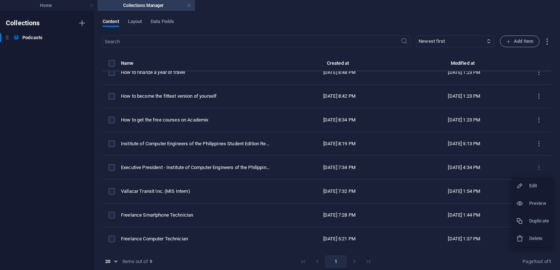
click at [531, 187] on h6 "Edit" at bounding box center [539, 186] width 20 height 9
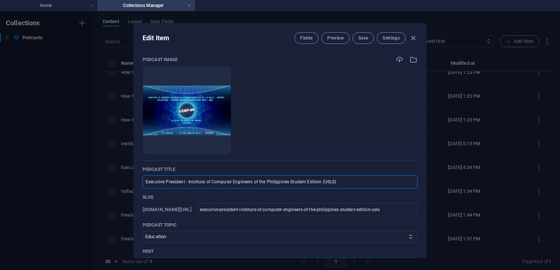
click at [188, 181] on input "Executive President - Institute of Computer Engineers of the Philippines Studen…" at bounding box center [280, 182] width 275 height 13
click at [411, 38] on icon "button" at bounding box center [413, 38] width 8 height 8
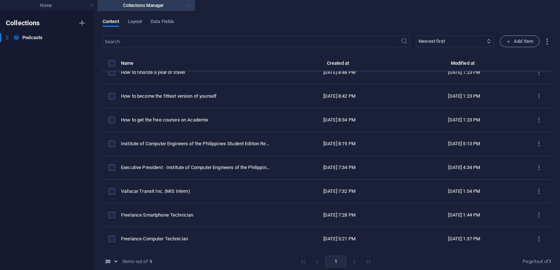
click at [191, 6] on link at bounding box center [189, 5] width 4 height 7
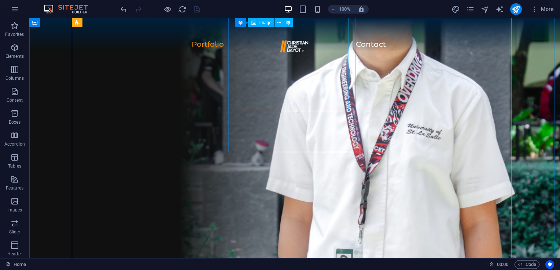
scroll to position [626, 0]
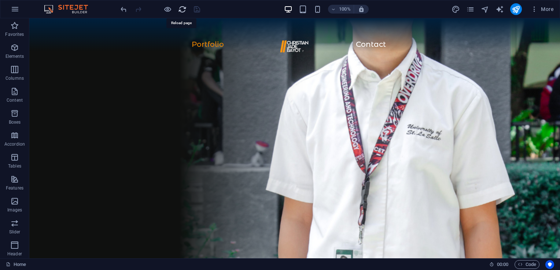
click at [182, 10] on icon "reload" at bounding box center [182, 9] width 8 height 8
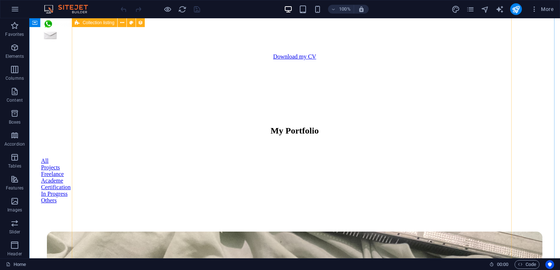
scroll to position [781, 0]
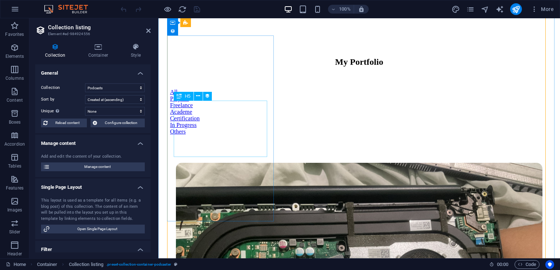
scroll to position [983, 0]
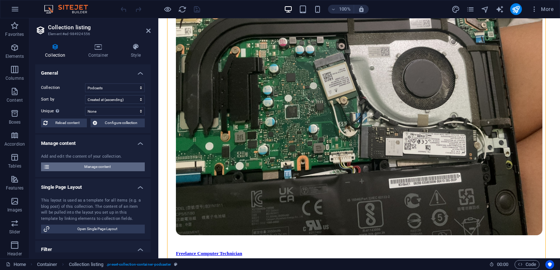
click at [113, 170] on span "Manage content" at bounding box center [97, 167] width 91 height 9
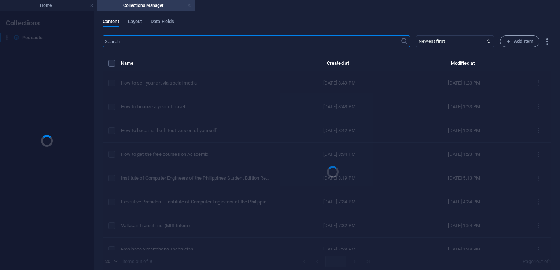
scroll to position [0, 0]
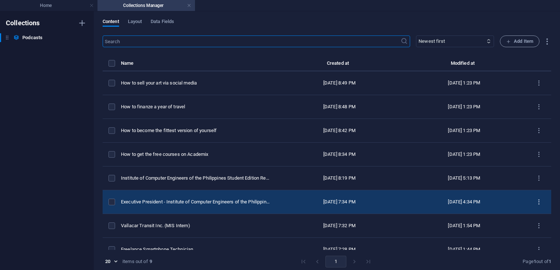
click at [535, 201] on icon "items list" at bounding box center [538, 202] width 7 height 7
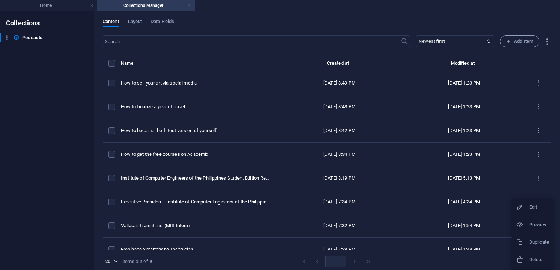
click at [535, 209] on h6 "Edit" at bounding box center [539, 207] width 20 height 9
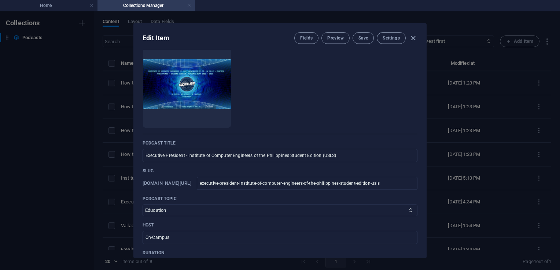
scroll to position [28, 0]
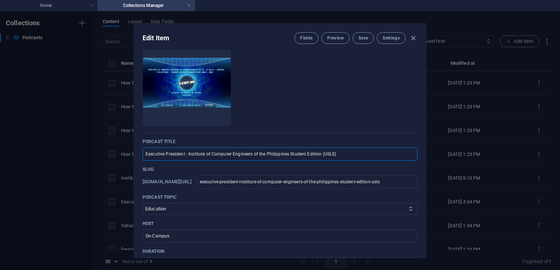
click at [188, 154] on input "Executive President - Institute of Computer Engineers of the Philippines Studen…" at bounding box center [280, 154] width 275 height 13
click at [303, 155] on input "Institute of Computer Engineers of the Philippines Student Edition (USLS)" at bounding box center [280, 154] width 275 height 13
click at [364, 37] on span "Save" at bounding box center [363, 38] width 10 height 6
click at [413, 37] on icon "button" at bounding box center [413, 38] width 8 height 8
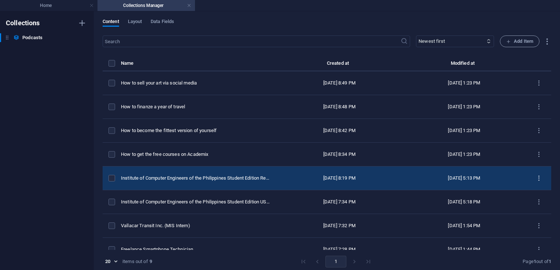
click at [539, 177] on button "items list" at bounding box center [538, 179] width 13 height 12
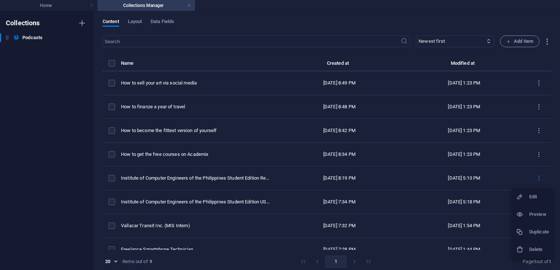
click at [528, 198] on div at bounding box center [522, 196] width 13 height 7
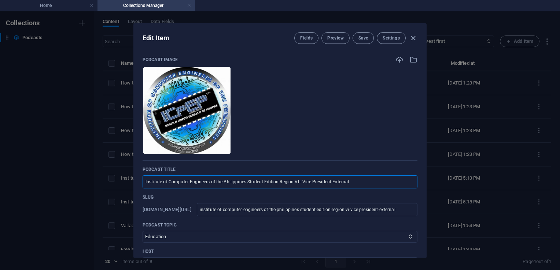
click at [299, 185] on input "Institute of Computer Engineers of the Philippines Student Edition Region VI - …" at bounding box center [280, 182] width 275 height 13
click at [355, 182] on input "Institute of Computer Engineers of the Philippines Student Edition Region VI (V…" at bounding box center [280, 182] width 275 height 13
click at [358, 40] on span "Save" at bounding box center [363, 38] width 10 height 6
click at [310, 184] on input "Institute of Computer Engineers of the Philippines Student Edition Region VI (V…" at bounding box center [280, 182] width 275 height 13
click at [415, 35] on icon "button" at bounding box center [413, 38] width 8 height 8
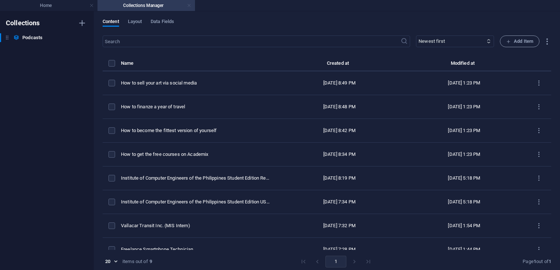
click at [188, 7] on link at bounding box center [189, 5] width 4 height 7
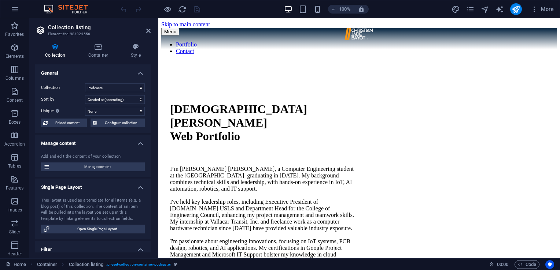
scroll to position [983, 0]
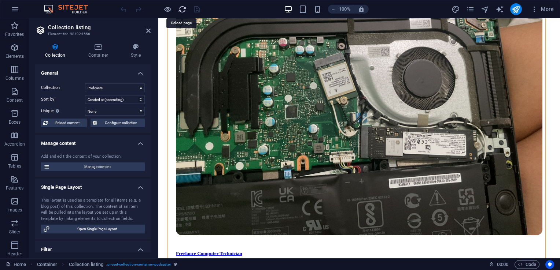
click at [181, 10] on icon "reload" at bounding box center [182, 9] width 8 height 8
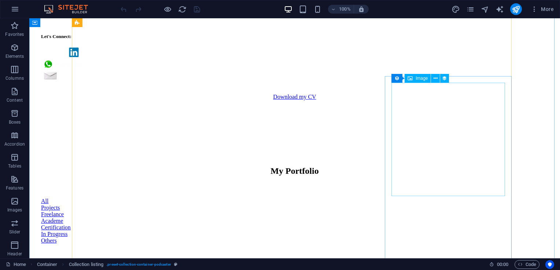
scroll to position [740, 0]
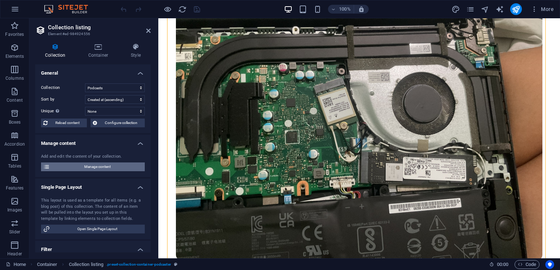
click at [93, 167] on span "Manage content" at bounding box center [97, 167] width 91 height 9
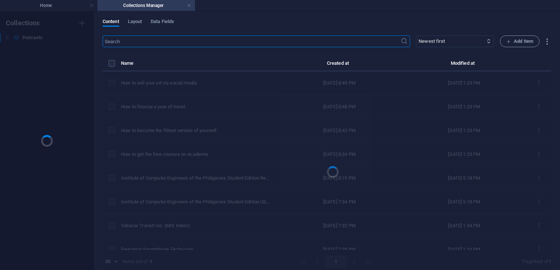
scroll to position [0, 0]
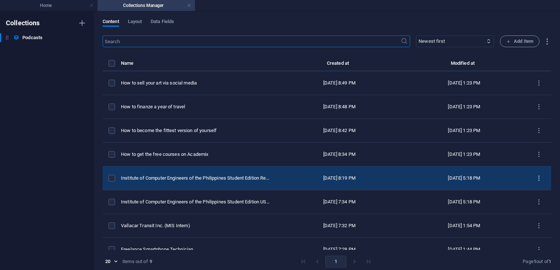
click at [535, 179] on icon "items list" at bounding box center [538, 178] width 7 height 7
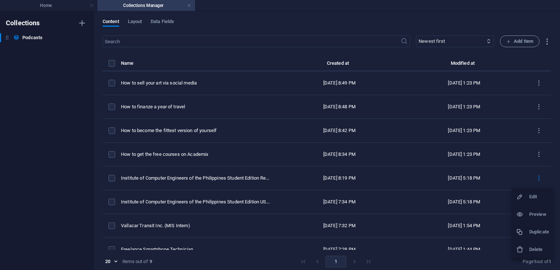
click at [539, 199] on h6 "Edit" at bounding box center [539, 197] width 20 height 9
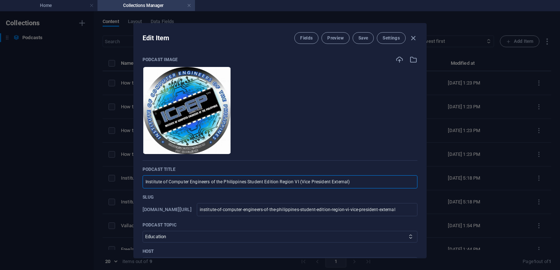
drag, startPoint x: 296, startPoint y: 183, endPoint x: 121, endPoint y: 182, distance: 175.5
click at [121, 182] on div "Edit Item Fields Preview Save Settings Podcast image Drop files here to upload …" at bounding box center [280, 140] width 560 height 259
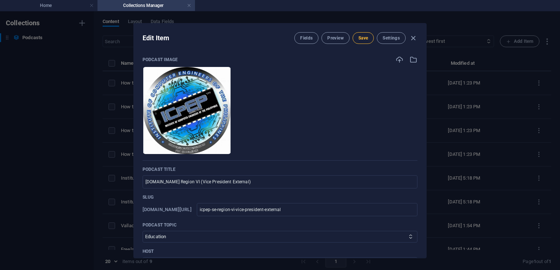
click at [361, 40] on span "Save" at bounding box center [363, 38] width 10 height 6
click at [416, 39] on icon "button" at bounding box center [413, 38] width 8 height 8
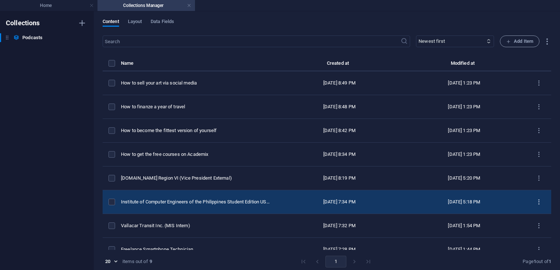
click at [535, 201] on icon "items list" at bounding box center [538, 202] width 7 height 7
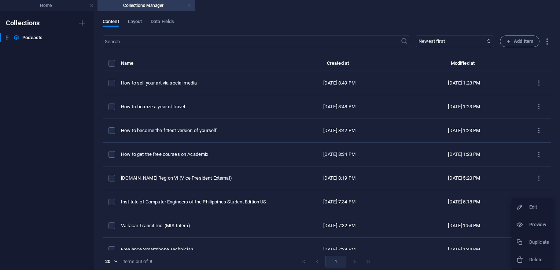
click at [528, 208] on div at bounding box center [522, 207] width 13 height 7
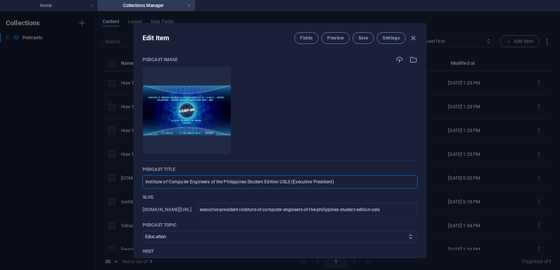
drag, startPoint x: 277, startPoint y: 182, endPoint x: 131, endPoint y: 175, distance: 145.7
click at [131, 175] on div "Edit Item Fields Preview Save Settings Podcast image Drop files here to upload …" at bounding box center [280, 140] width 560 height 259
click at [363, 39] on span "Save" at bounding box center [363, 38] width 10 height 6
click at [413, 39] on icon "button" at bounding box center [413, 38] width 8 height 8
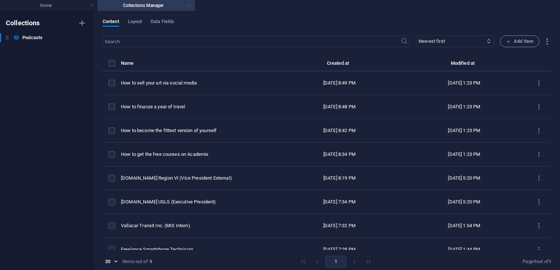
click at [191, 8] on link at bounding box center [189, 5] width 4 height 7
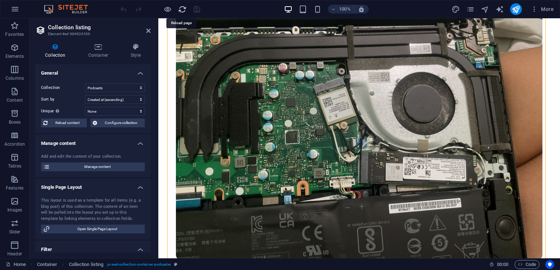
click at [180, 8] on icon "reload" at bounding box center [182, 9] width 8 height 8
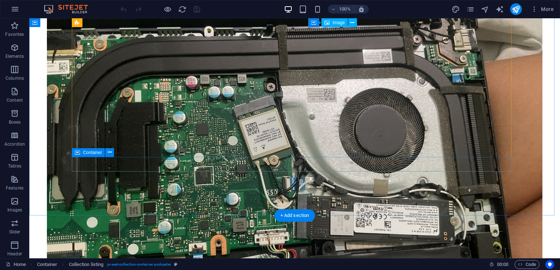
scroll to position [1041, 0]
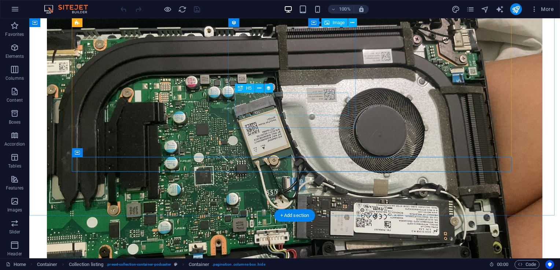
scroll to position [971, 0]
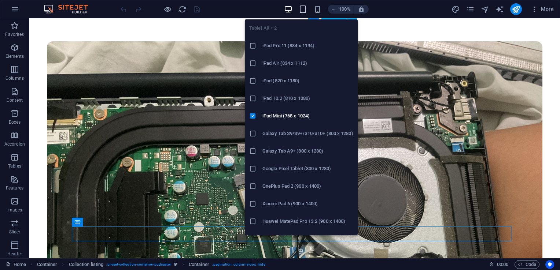
click at [306, 7] on icon "button" at bounding box center [303, 9] width 8 height 8
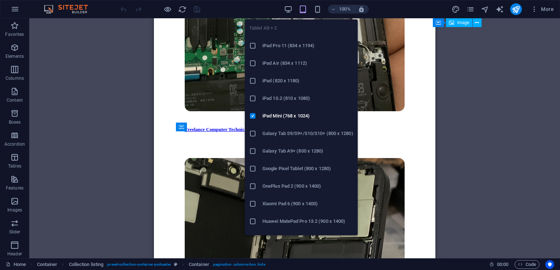
scroll to position [1708, 0]
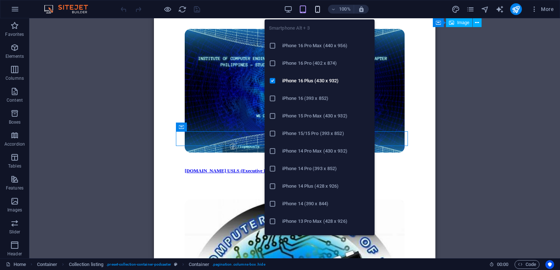
click at [318, 10] on icon "button" at bounding box center [317, 9] width 8 height 8
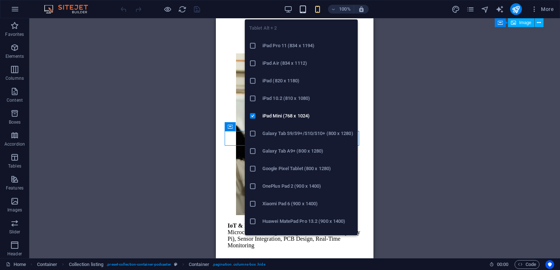
click at [304, 9] on icon "button" at bounding box center [303, 9] width 8 height 8
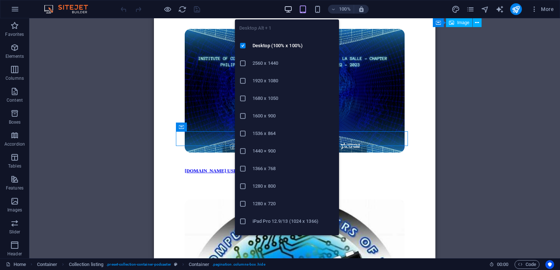
click at [288, 8] on icon "button" at bounding box center [288, 9] width 8 height 8
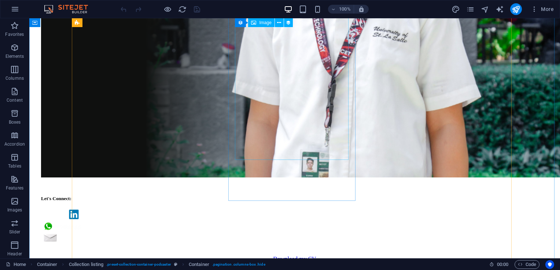
scroll to position [577, 0]
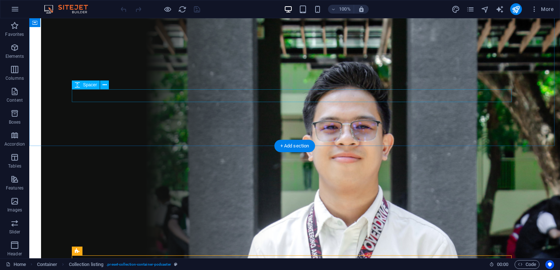
scroll to position [331, 0]
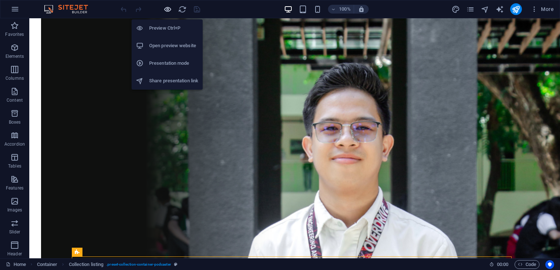
click at [169, 10] on icon "button" at bounding box center [167, 9] width 8 height 8
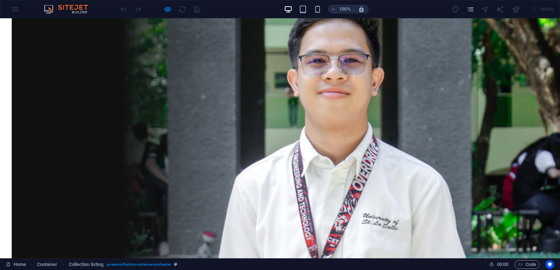
scroll to position [401, 0]
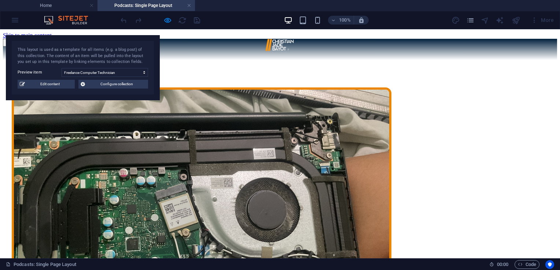
scroll to position [740, 0]
click at [185, 53] on div at bounding box center [280, 46] width 531 height 14
click at [188, 2] on link at bounding box center [189, 5] width 4 height 7
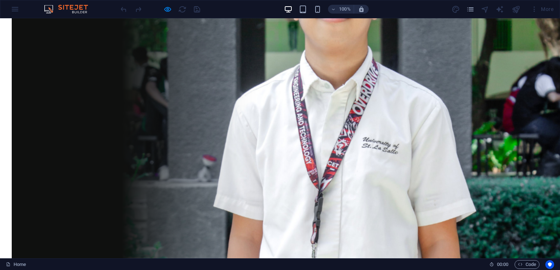
scroll to position [482, 0]
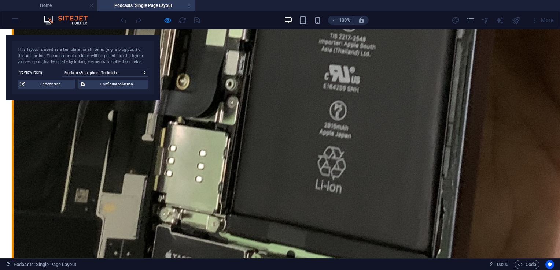
scroll to position [486, 0]
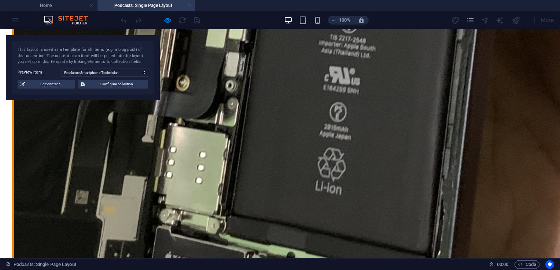
click at [188, 5] on link at bounding box center [189, 5] width 4 height 7
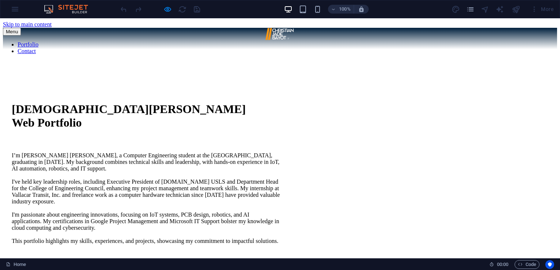
scroll to position [482, 0]
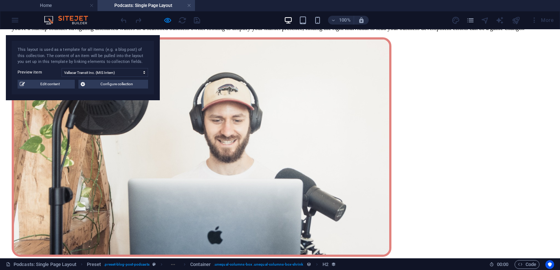
scroll to position [415, 0]
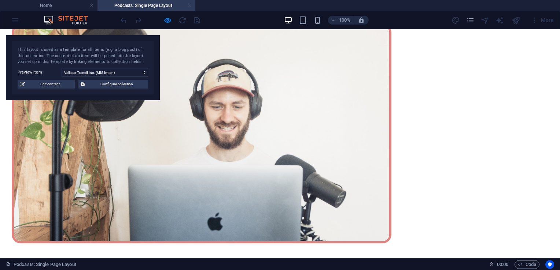
click at [191, 6] on link at bounding box center [189, 5] width 4 height 7
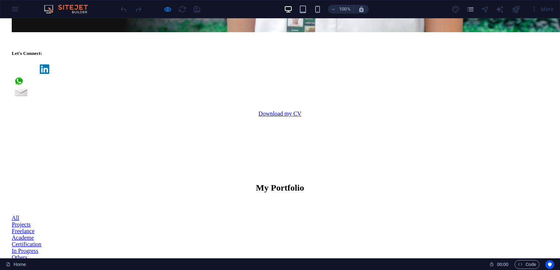
scroll to position [742, 0]
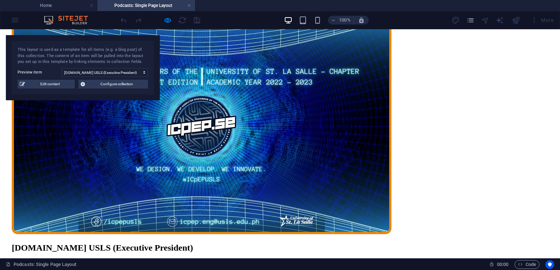
scroll to position [0, 0]
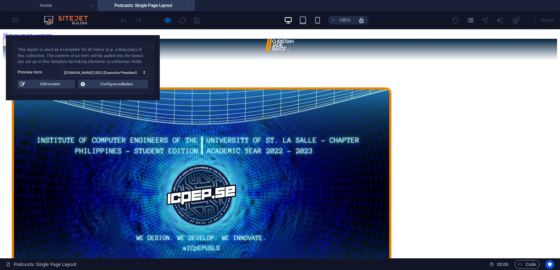
click at [190, 7] on link at bounding box center [189, 5] width 4 height 7
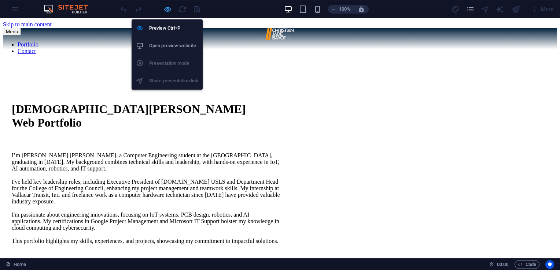
click at [168, 9] on icon "button" at bounding box center [167, 9] width 8 height 8
